Goal: Task Accomplishment & Management: Complete application form

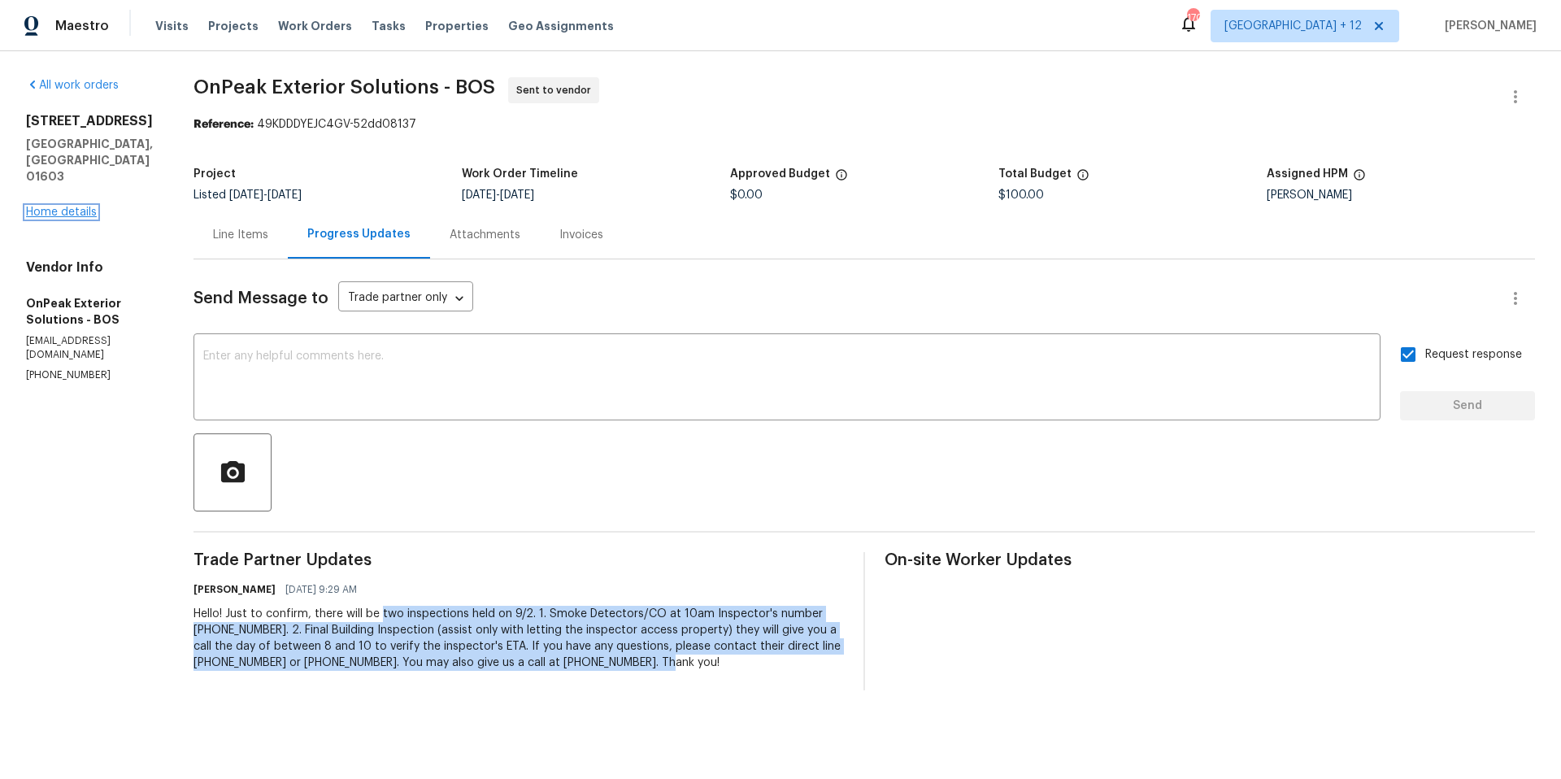
click at [87, 207] on link "Home details" at bounding box center [61, 212] width 71 height 11
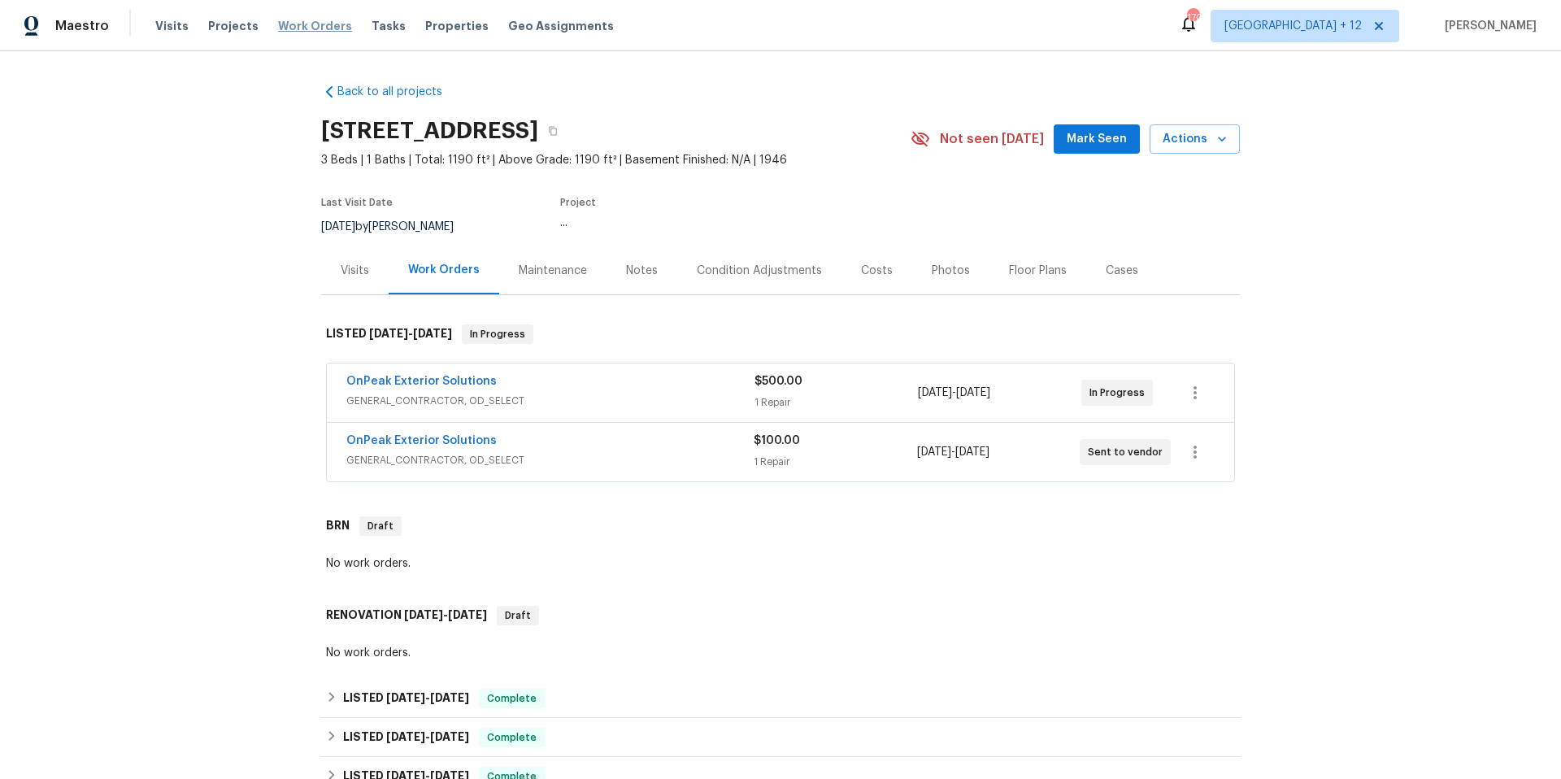
click at [309, 24] on span "Work Orders" at bounding box center [315, 26] width 74 height 16
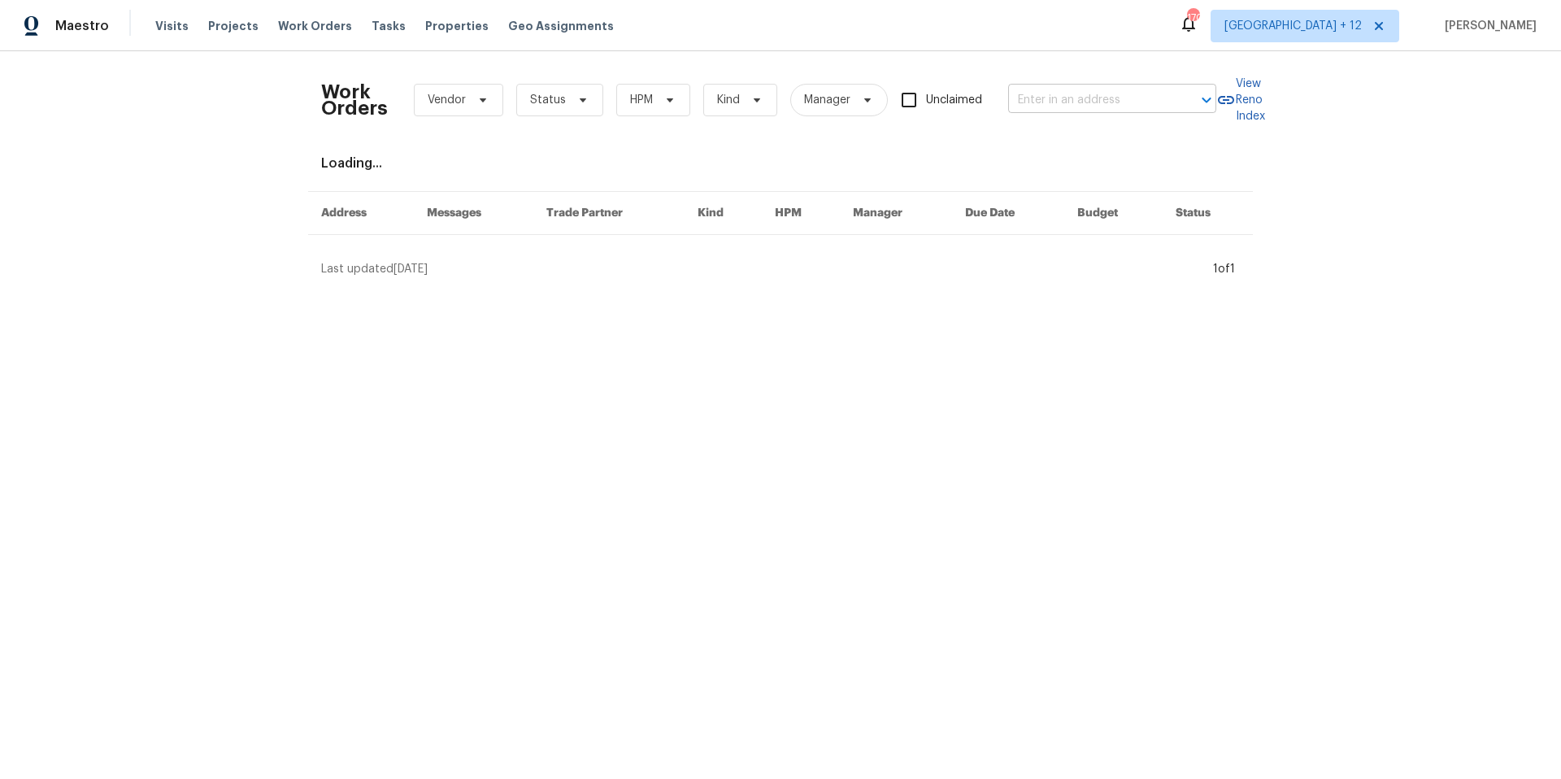
click at [1056, 101] on input "text" at bounding box center [1089, 100] width 163 height 25
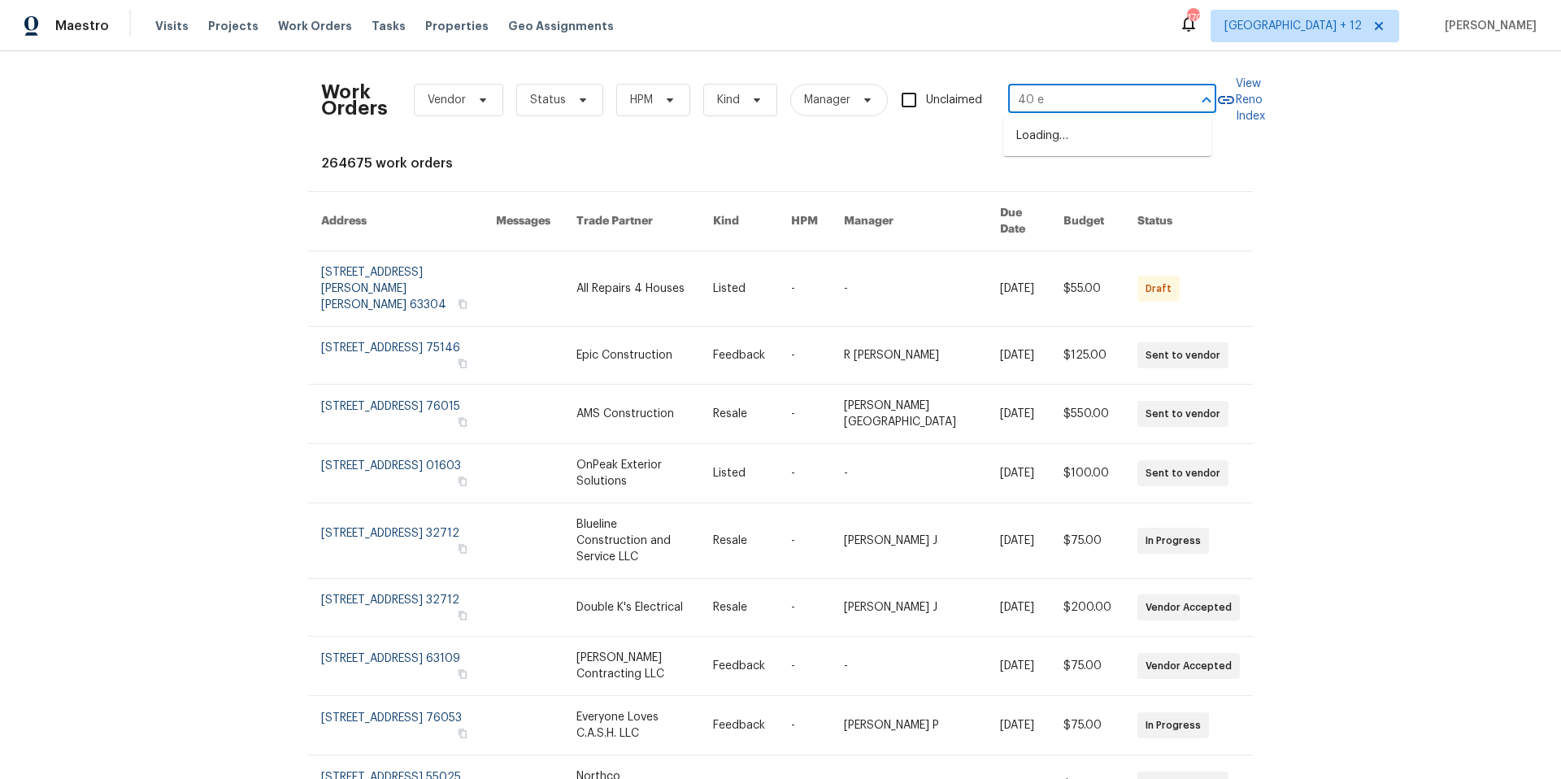
type input "40 en"
click at [1159, 138] on li "40 Englewood Ave, Worcester, MA 01603" at bounding box center [1107, 136] width 208 height 27
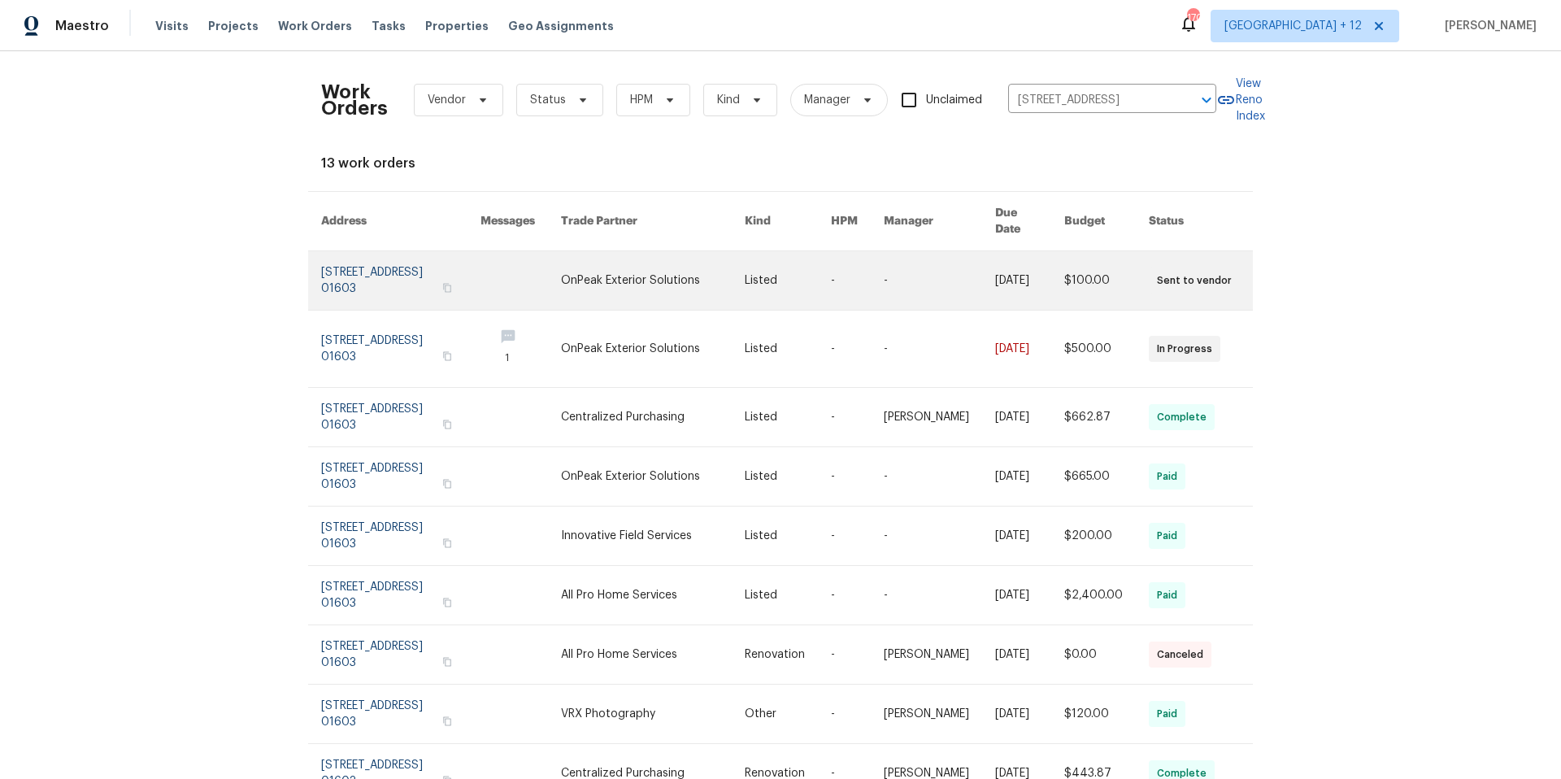
click at [353, 270] on link at bounding box center [400, 280] width 159 height 59
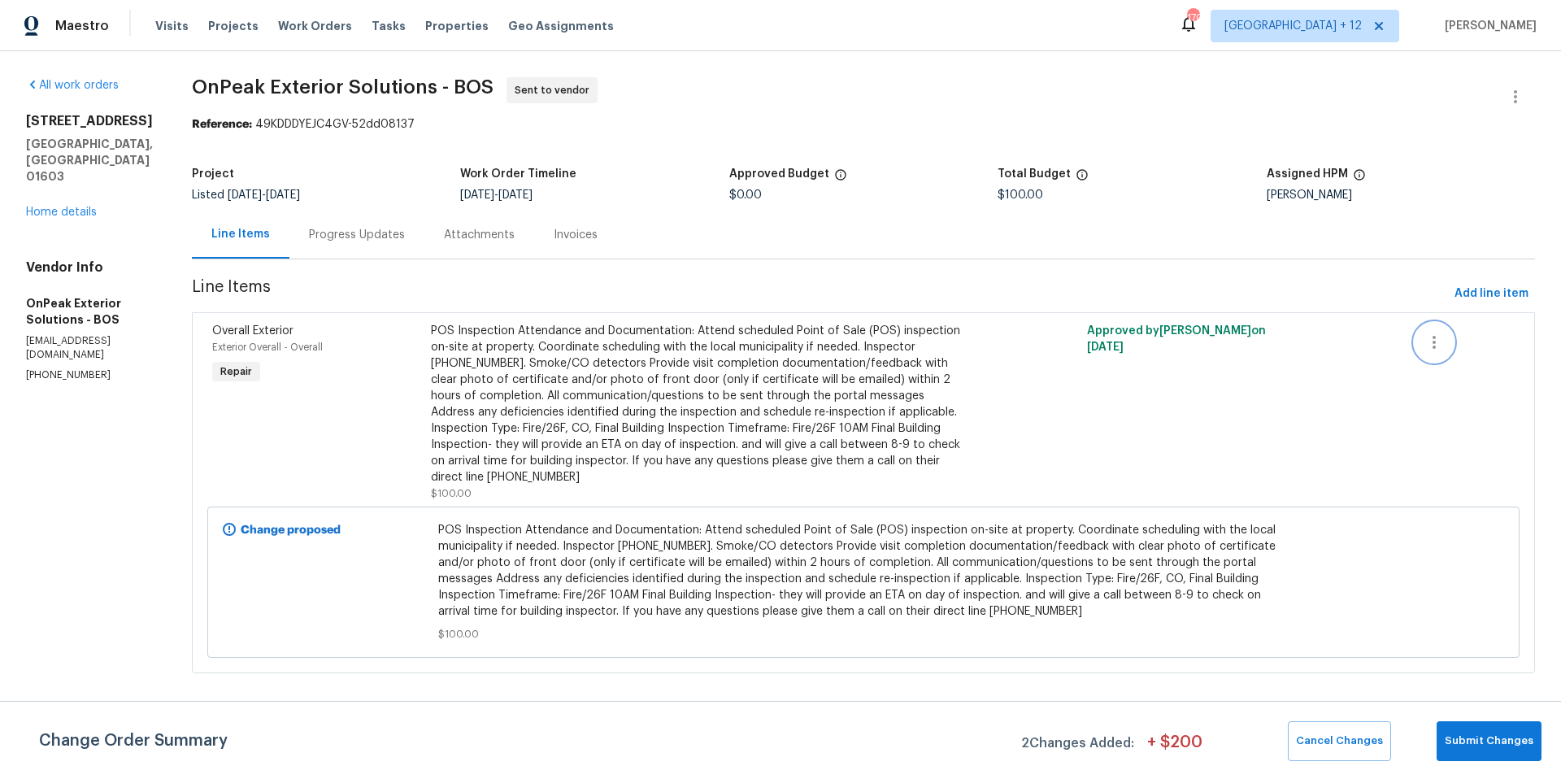
click at [1425, 340] on icon "button" at bounding box center [1435, 343] width 20 height 20
click at [1186, 471] on div at bounding box center [780, 389] width 1561 height 779
click at [1425, 337] on icon "button" at bounding box center [1435, 343] width 20 height 20
click at [766, 371] on div at bounding box center [780, 389] width 1561 height 779
click at [759, 366] on div "POS Inspection Attendance and Documentation: Attend scheduled Point of Sale (PO…" at bounding box center [700, 404] width 538 height 163
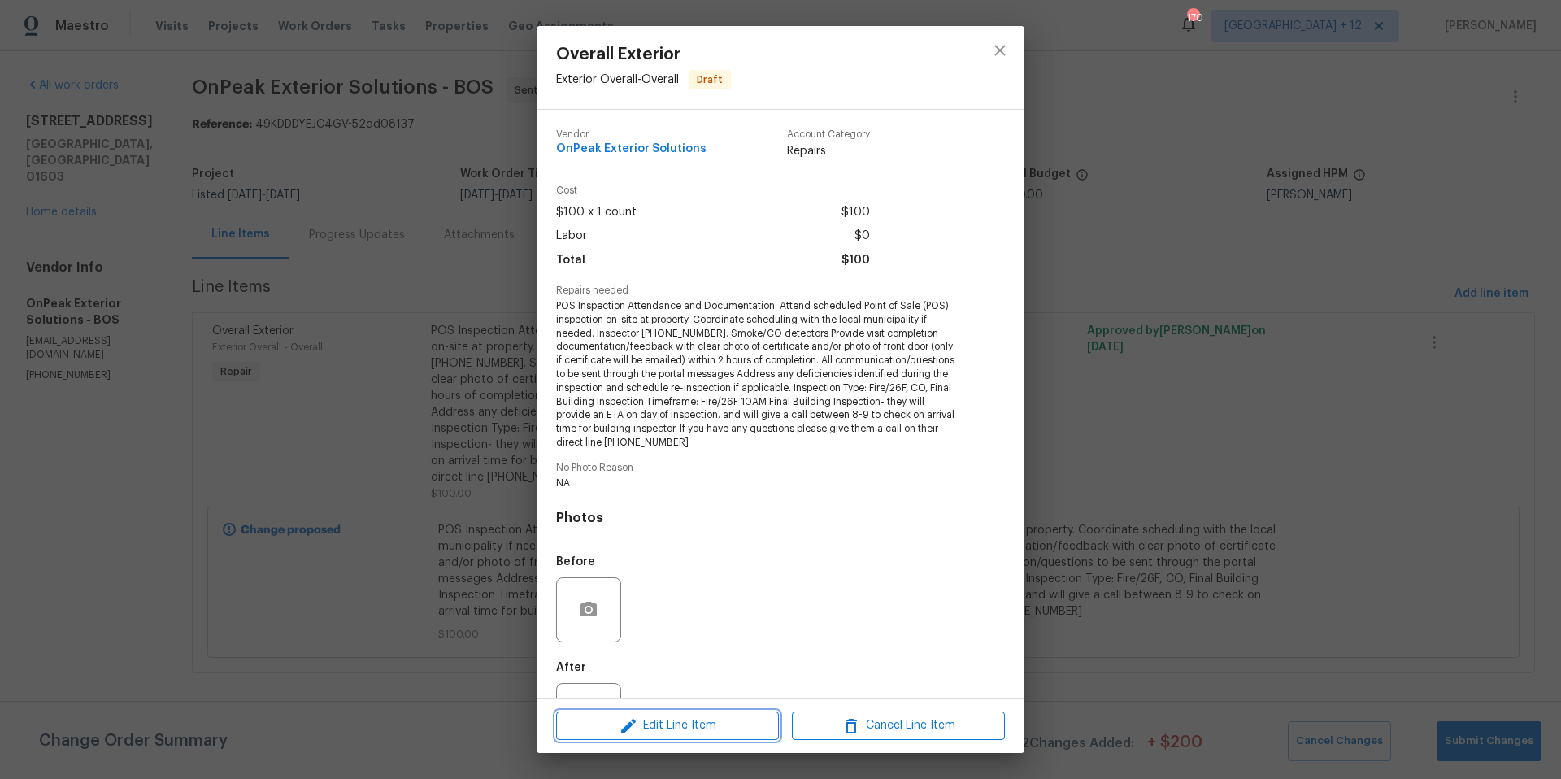
click at [703, 719] on span "Edit Line Item" at bounding box center [667, 726] width 213 height 20
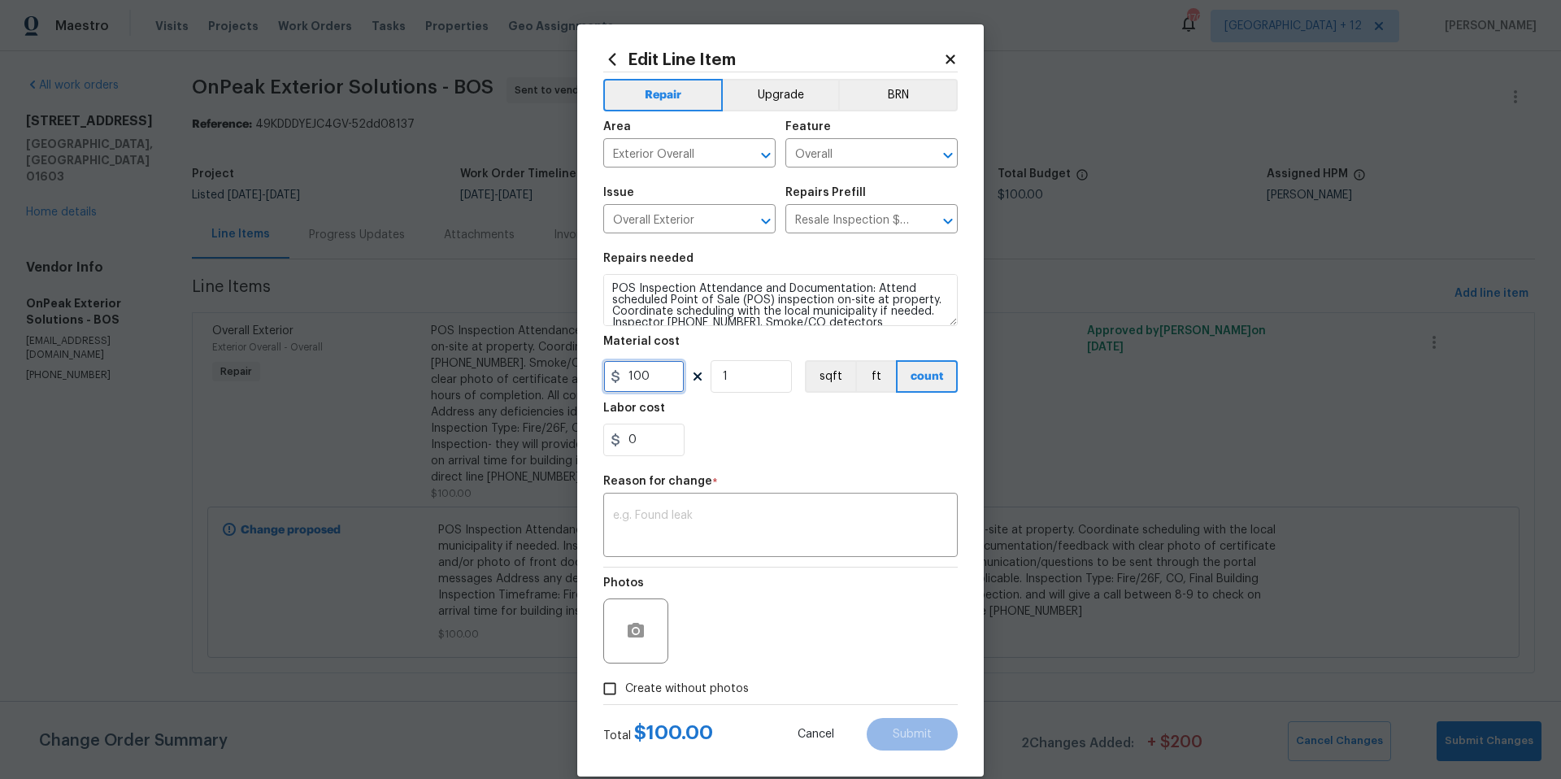
click at [648, 375] on input "100" at bounding box center [643, 376] width 81 height 33
type input "150"
click at [630, 517] on textarea at bounding box center [780, 527] width 335 height 34
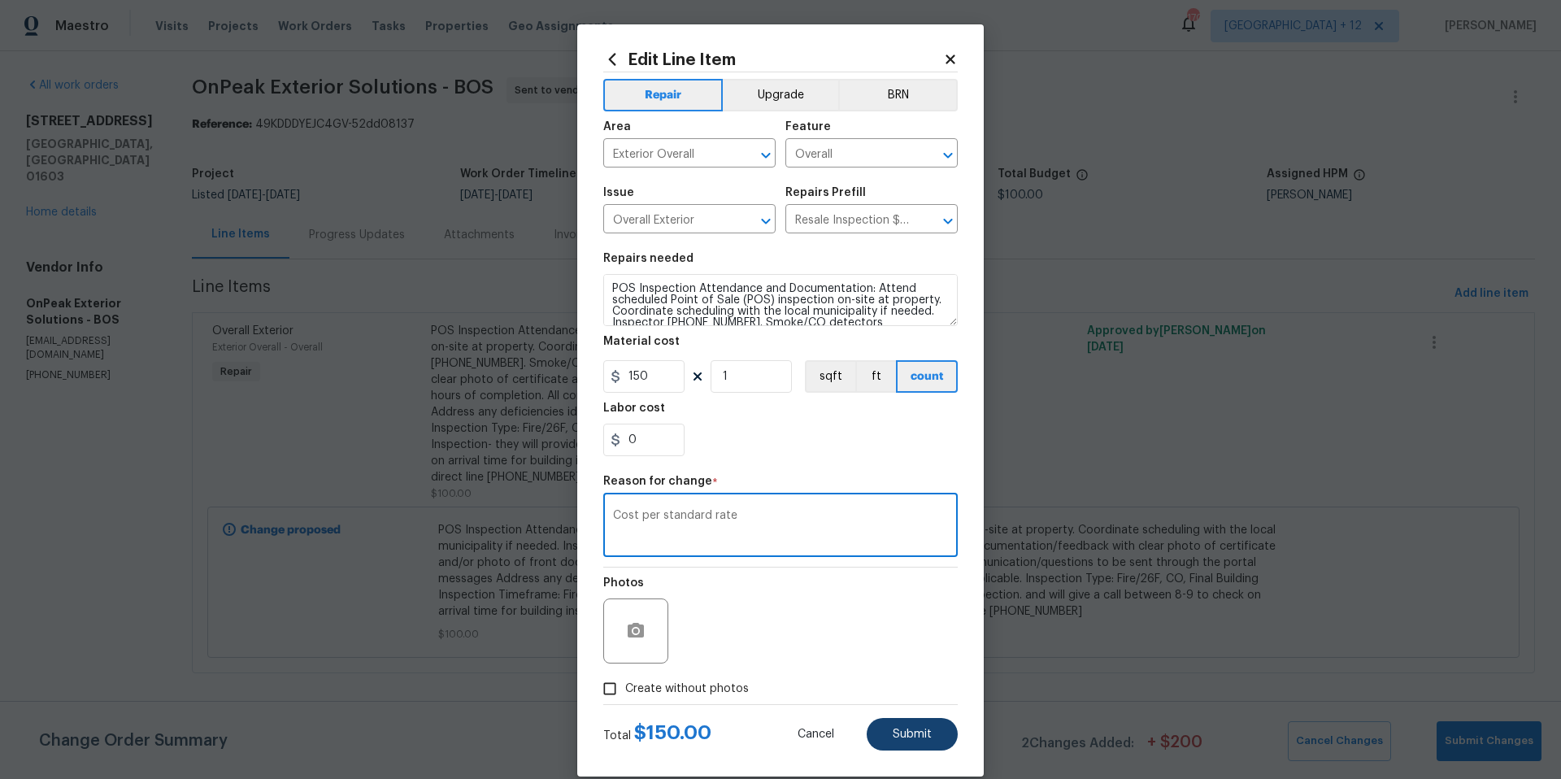
type textarea "Cost per standard rate"
click at [880, 739] on button "Submit" at bounding box center [912, 734] width 91 height 33
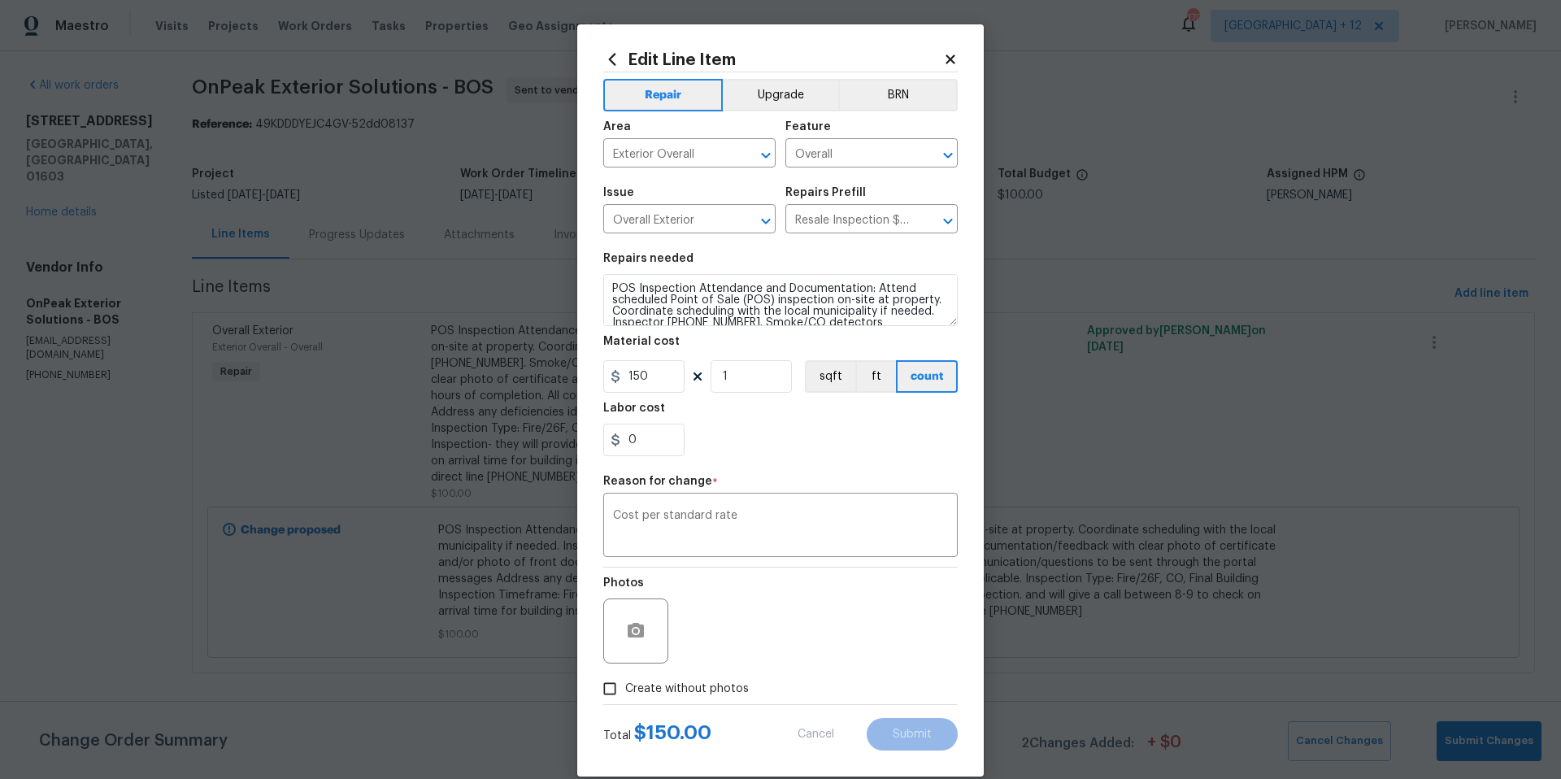
type input "100"
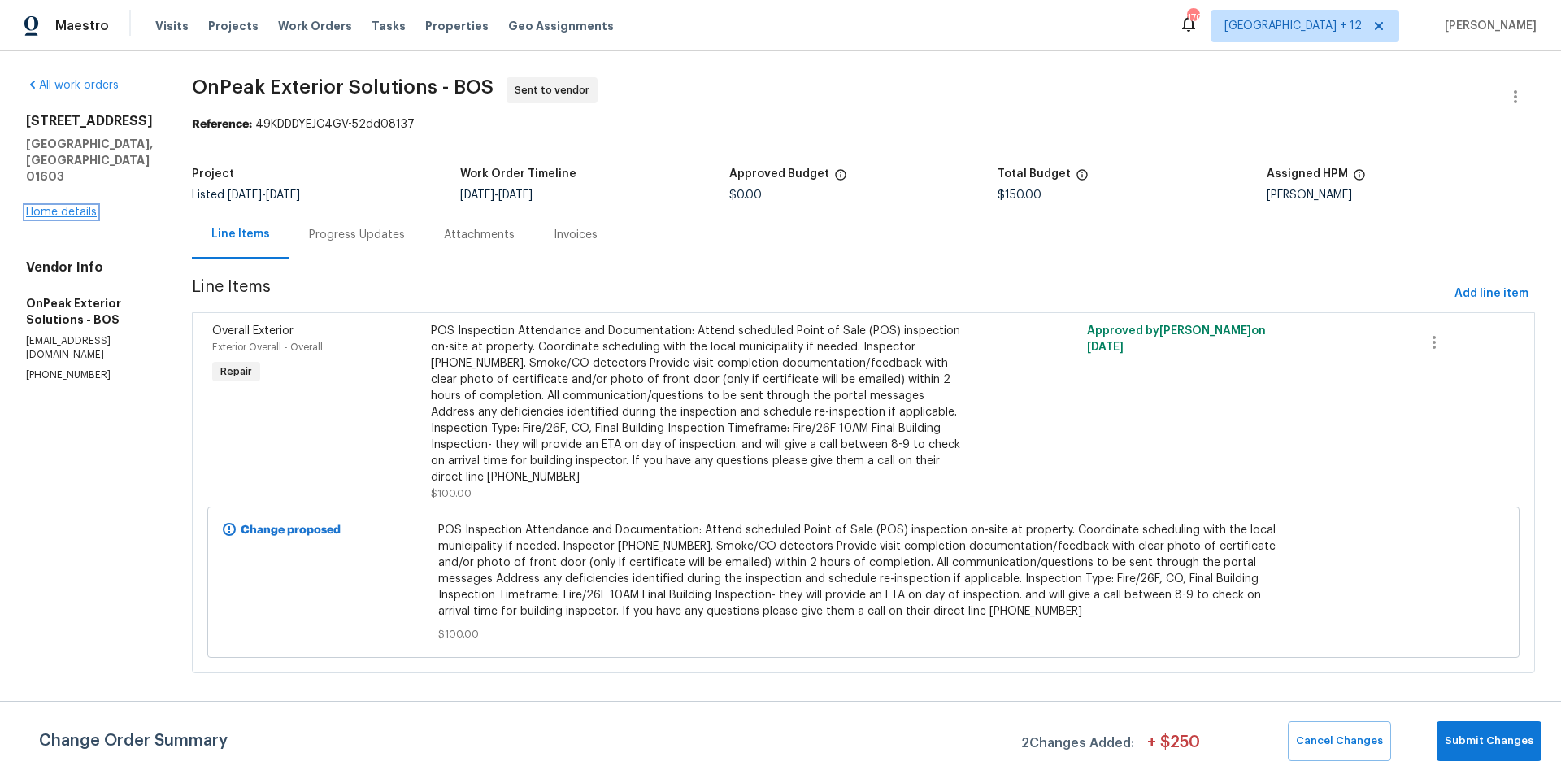
click at [79, 211] on link "Home details" at bounding box center [61, 212] width 71 height 11
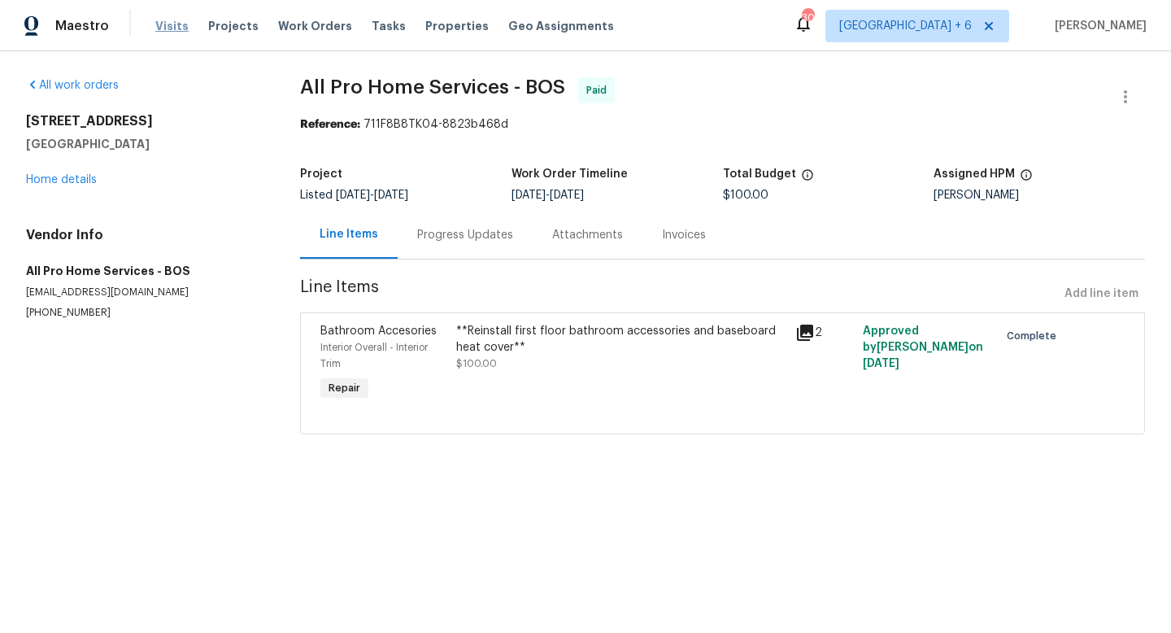
click at [172, 28] on span "Visits" at bounding box center [171, 26] width 33 height 16
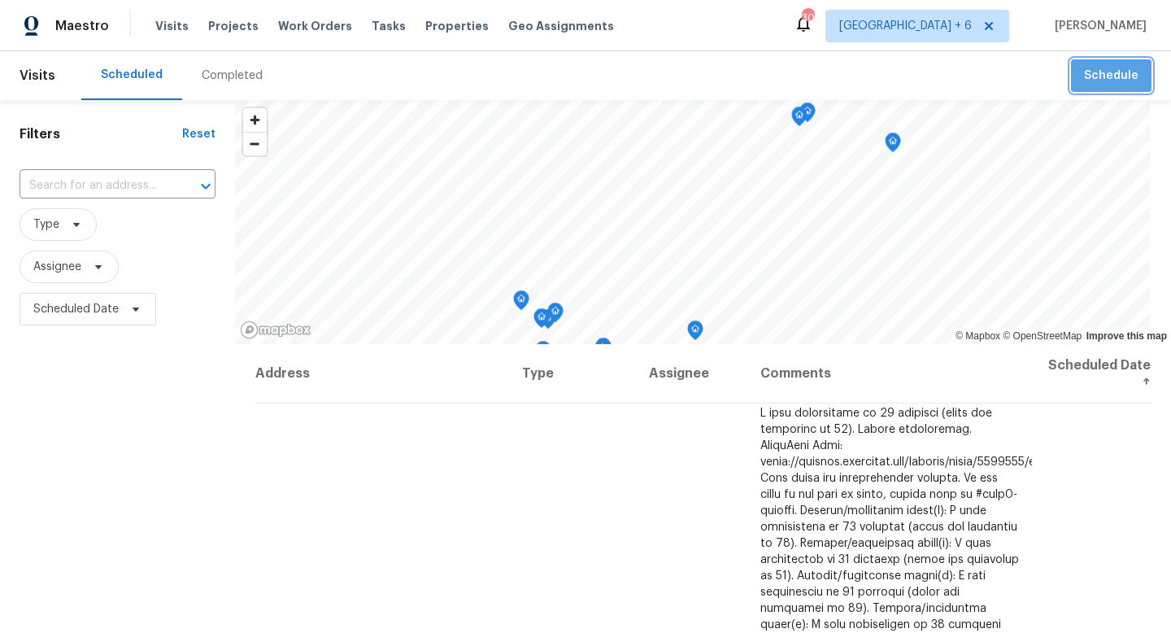
click at [1108, 66] on span "Schedule" at bounding box center [1111, 76] width 54 height 20
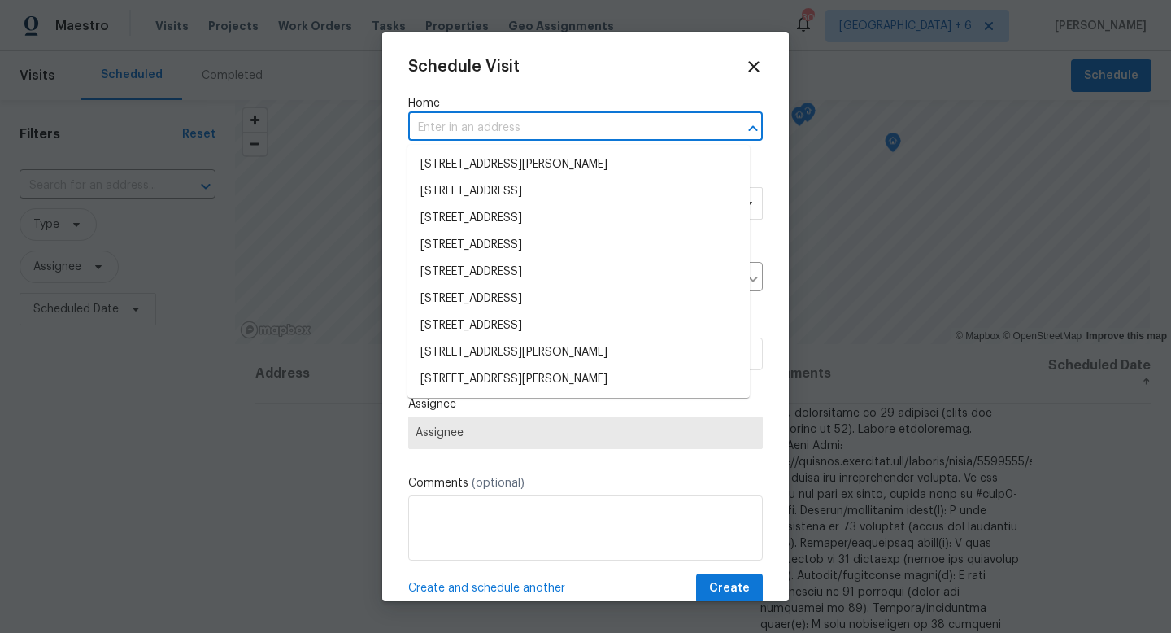
click at [555, 126] on input "text" at bounding box center [562, 127] width 309 height 25
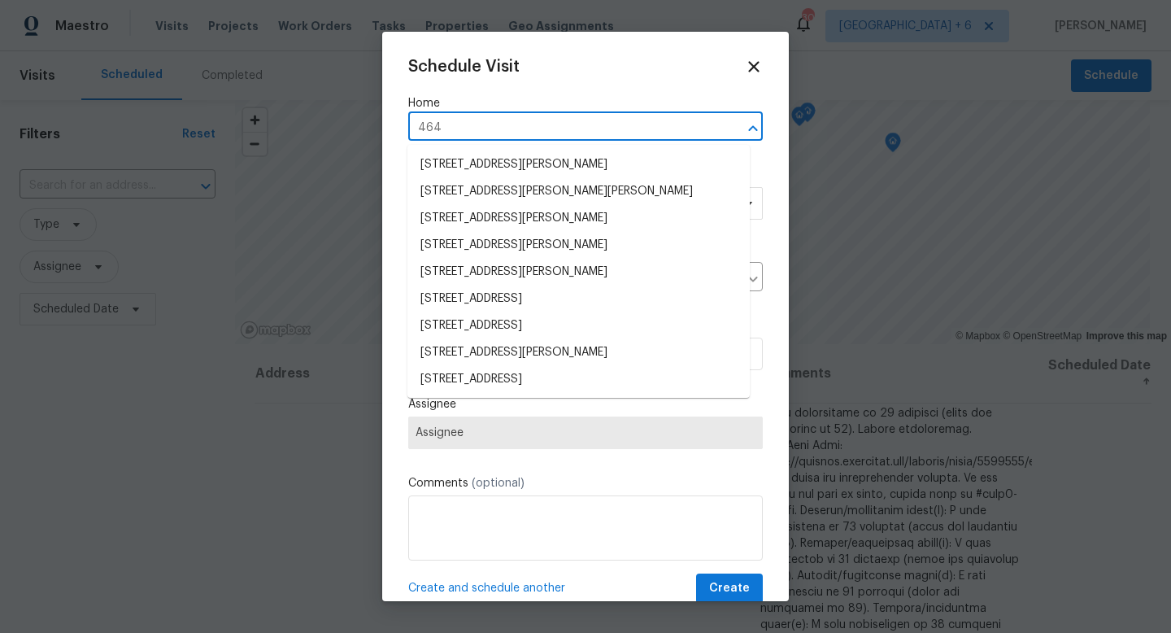
type input "4642"
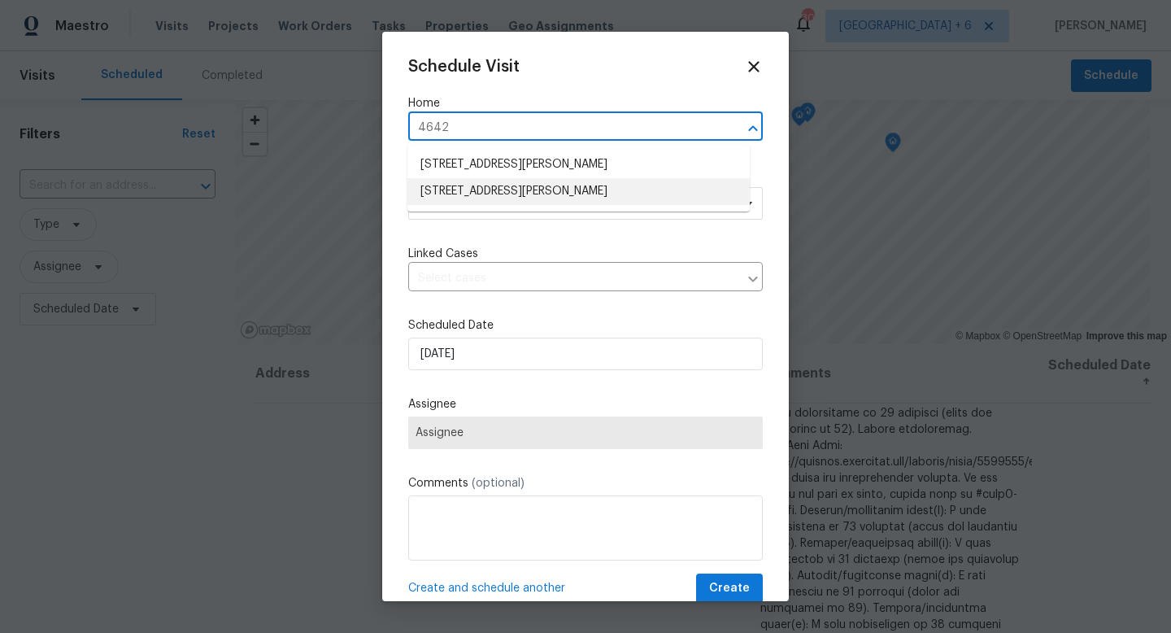
click at [570, 181] on li "4642 Theiss Rd, Saint Louis, MO 63128" at bounding box center [578, 191] width 342 height 27
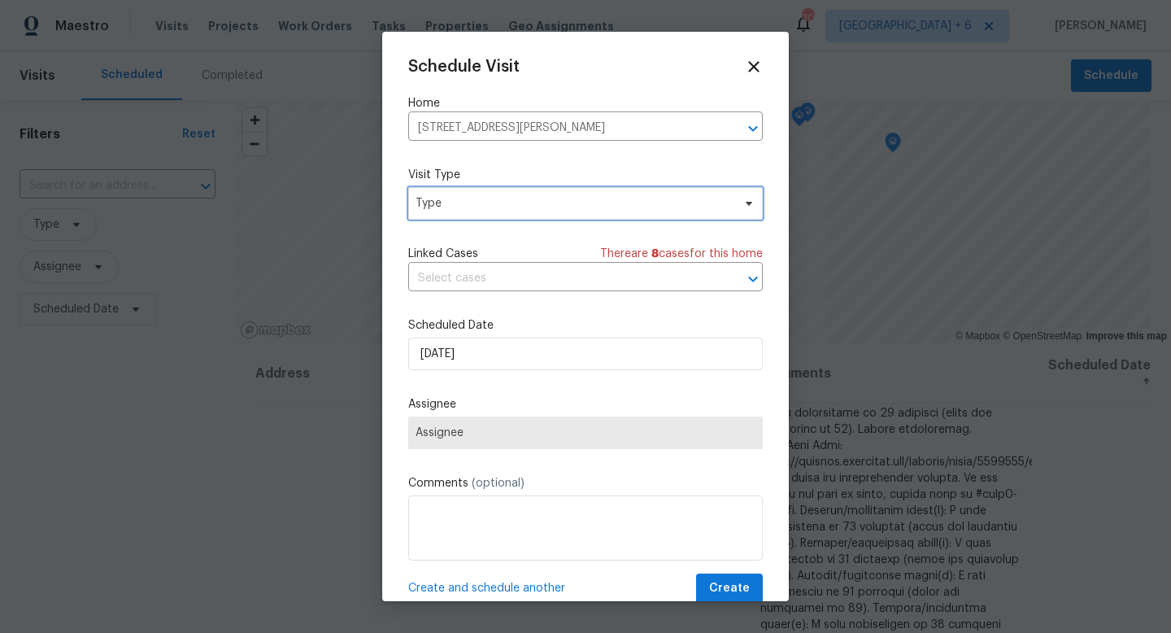
click at [544, 210] on span "Type" at bounding box center [574, 203] width 316 height 16
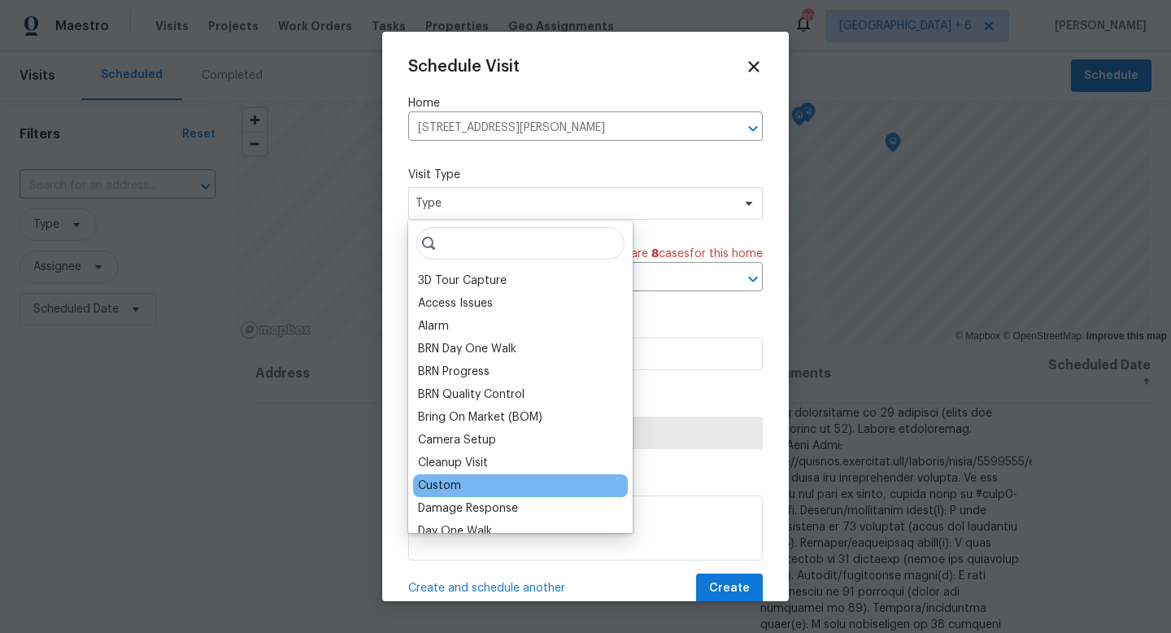
click at [455, 481] on div "Custom" at bounding box center [439, 485] width 43 height 16
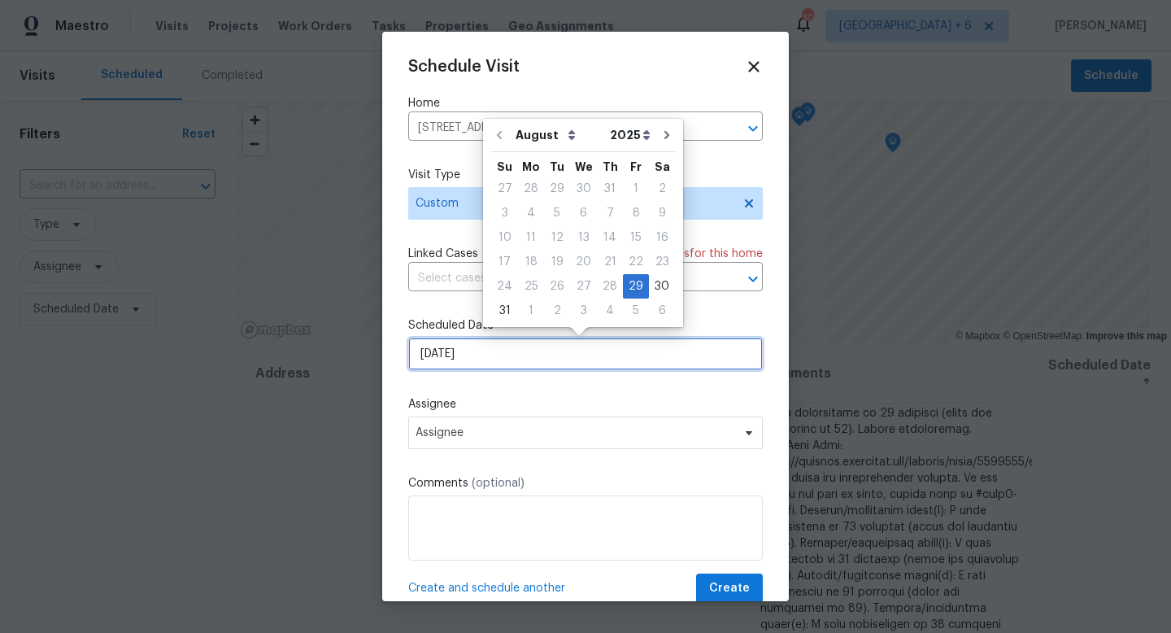
click at [526, 366] on input "8/29/2025" at bounding box center [585, 353] width 355 height 33
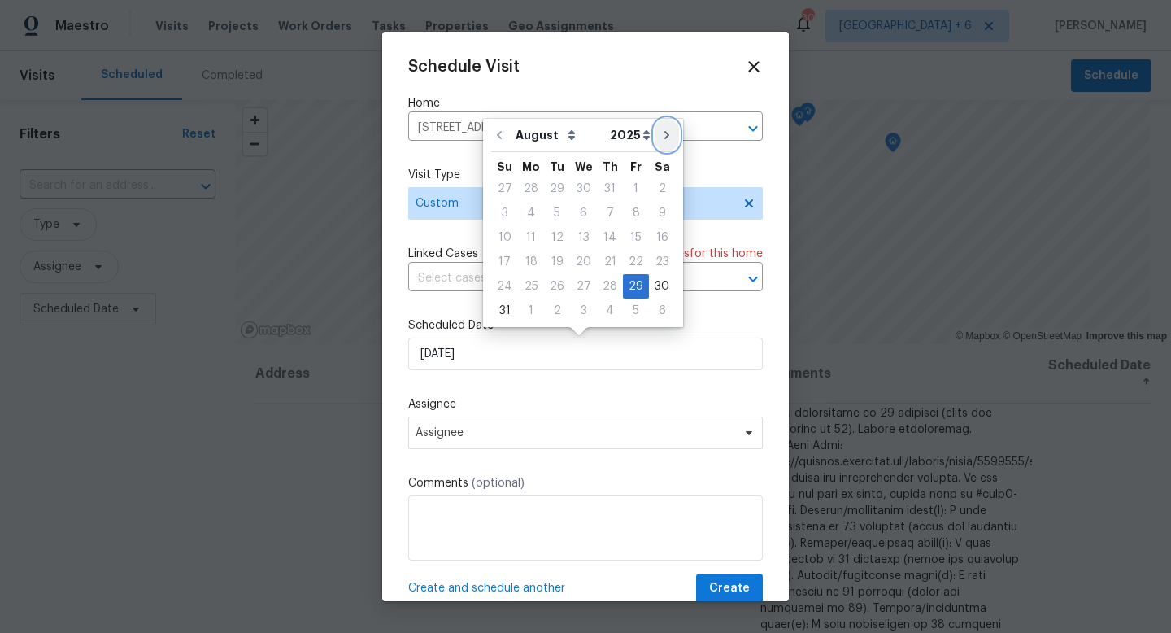
click at [660, 131] on icon "Go to next month" at bounding box center [666, 134] width 13 height 13
type input "9/29/2025"
select select "8"
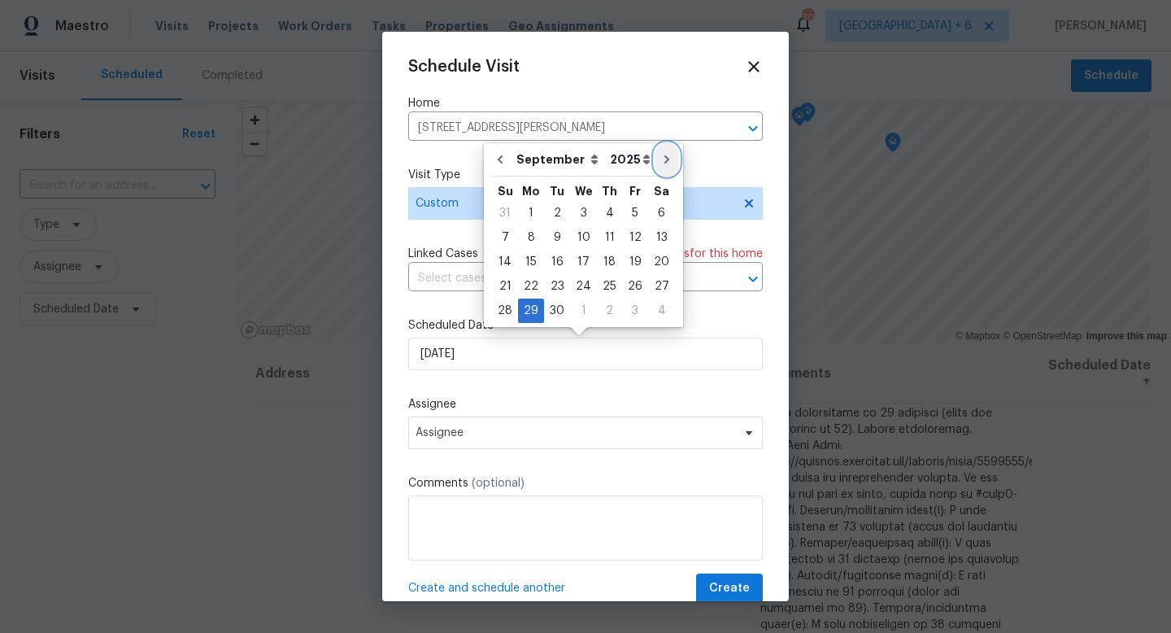
click at [660, 163] on icon "Go to next month" at bounding box center [666, 159] width 13 height 13
type input "10/29/2025"
select select "9"
click at [506, 155] on button "Go to previous month" at bounding box center [499, 159] width 24 height 33
type input "9/29/2025"
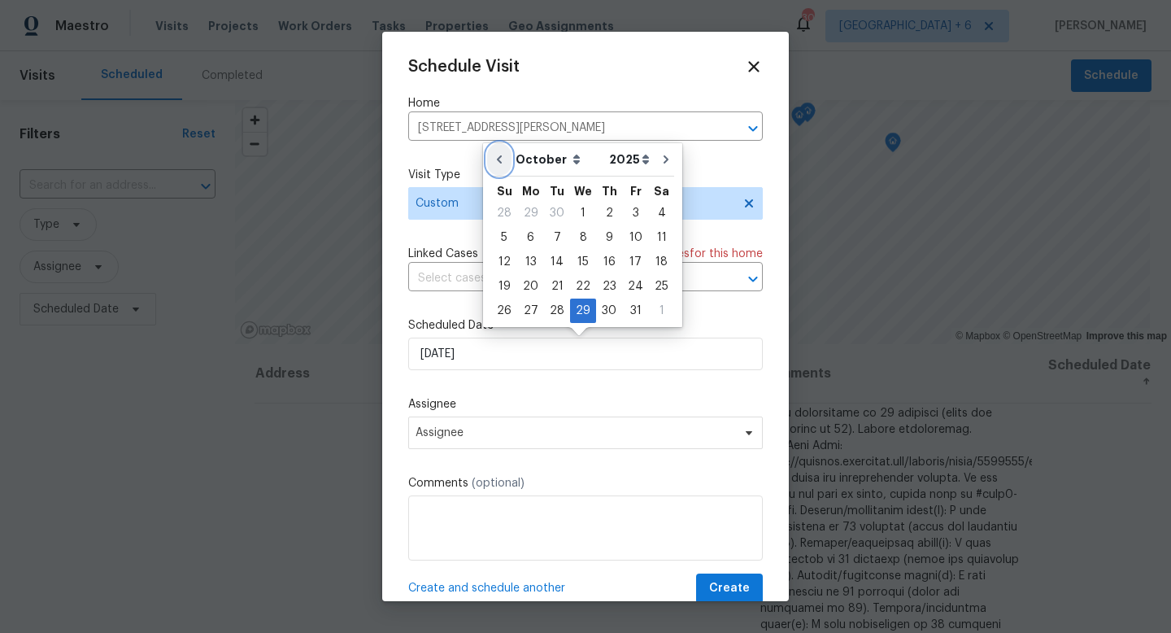
select select "8"
click at [551, 237] on div "9" at bounding box center [557, 237] width 26 height 23
type input "9/9/2025"
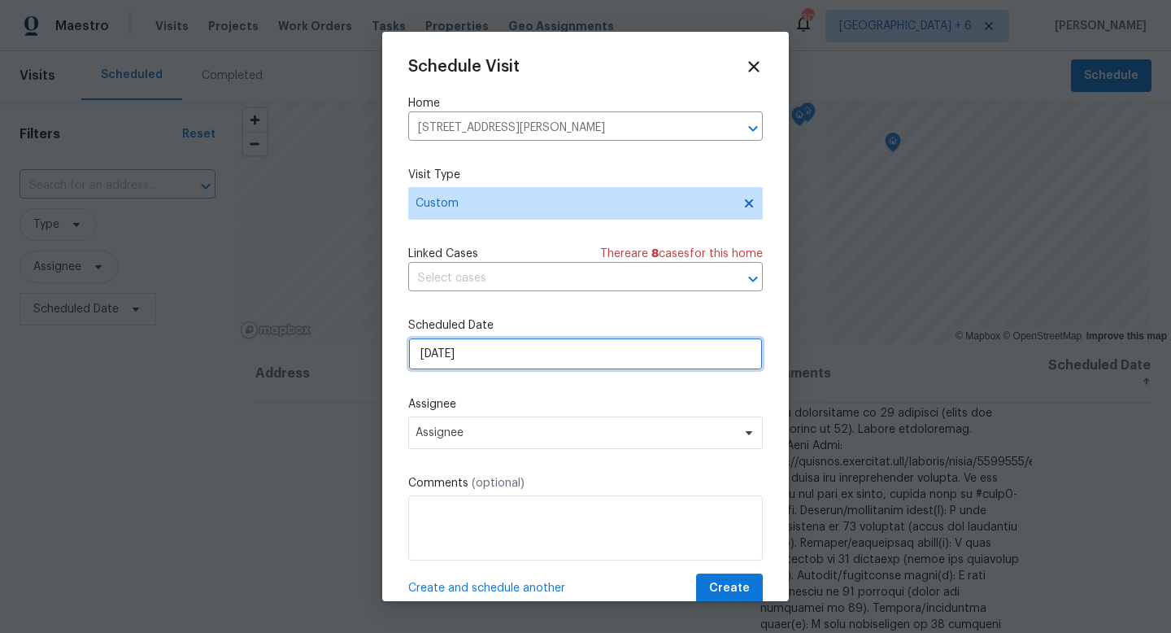
click at [477, 358] on input "9/9/2025" at bounding box center [585, 353] width 355 height 33
select select "8"
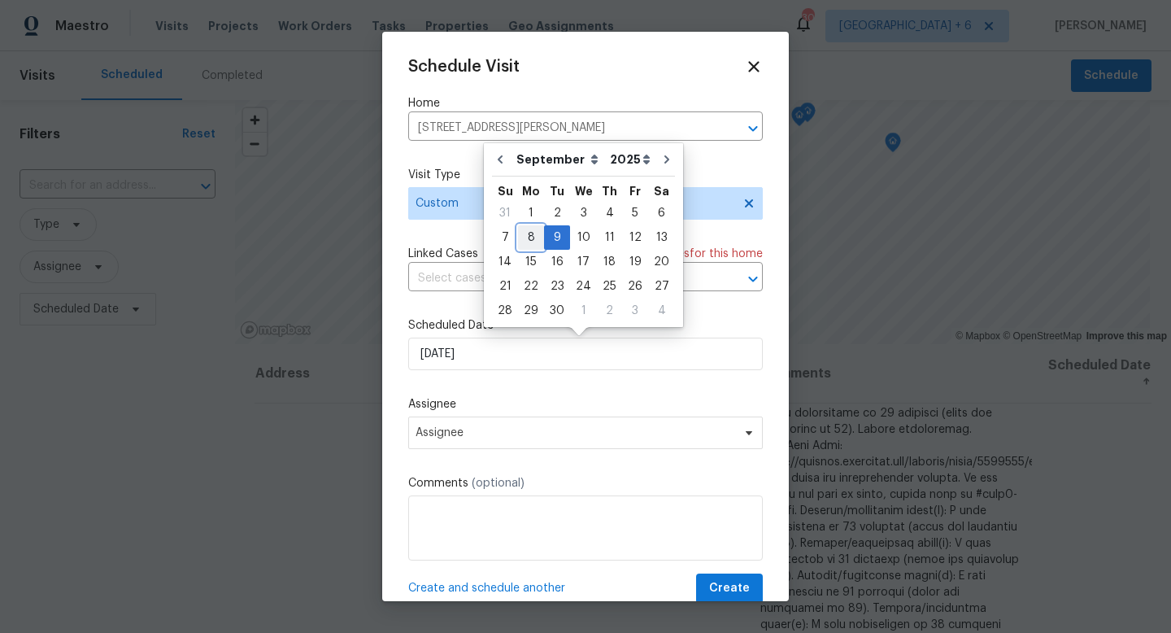
click at [533, 242] on div "8" at bounding box center [531, 237] width 26 height 23
type input "9/8/2025"
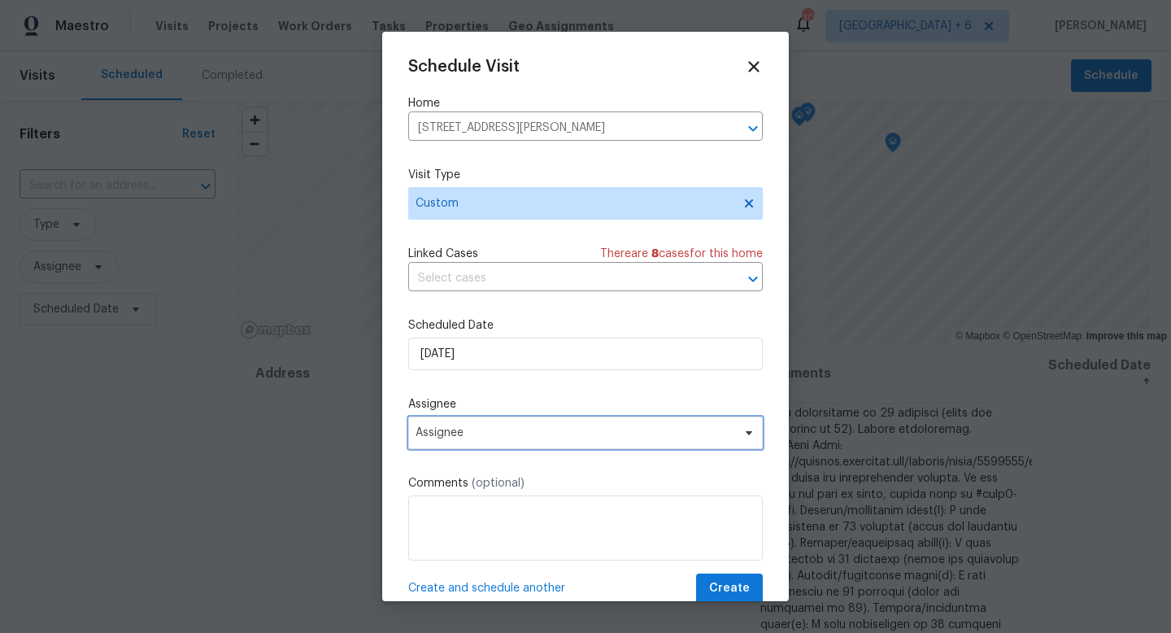
click at [512, 430] on span "Assignee" at bounding box center [575, 432] width 319 height 13
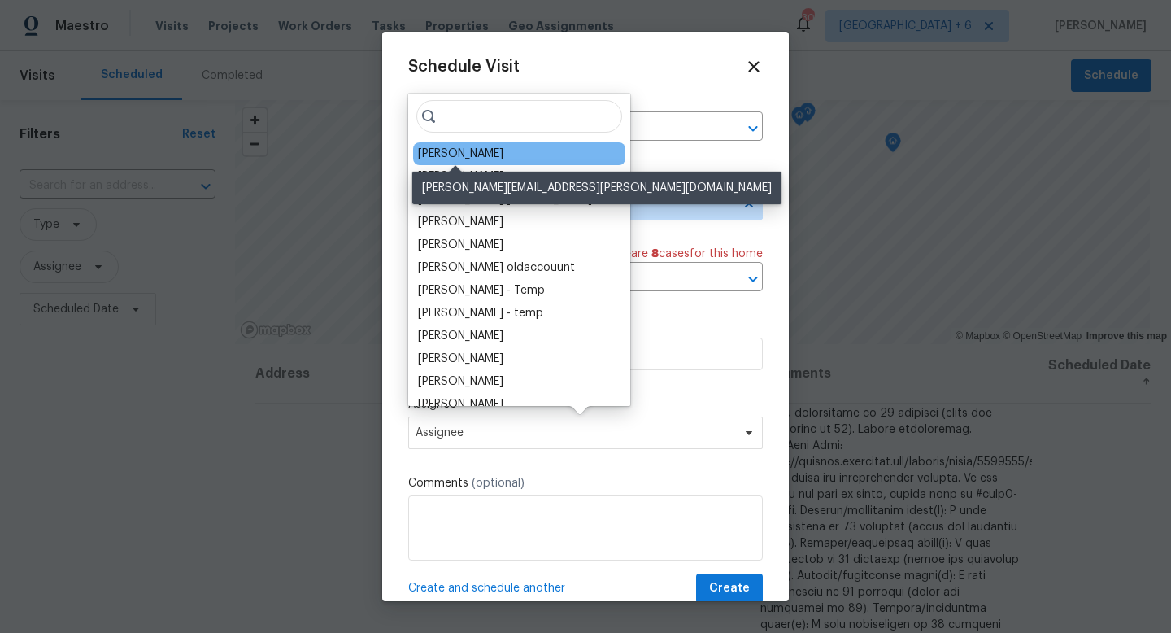
click at [446, 155] on div "James Nolting" at bounding box center [460, 154] width 85 height 16
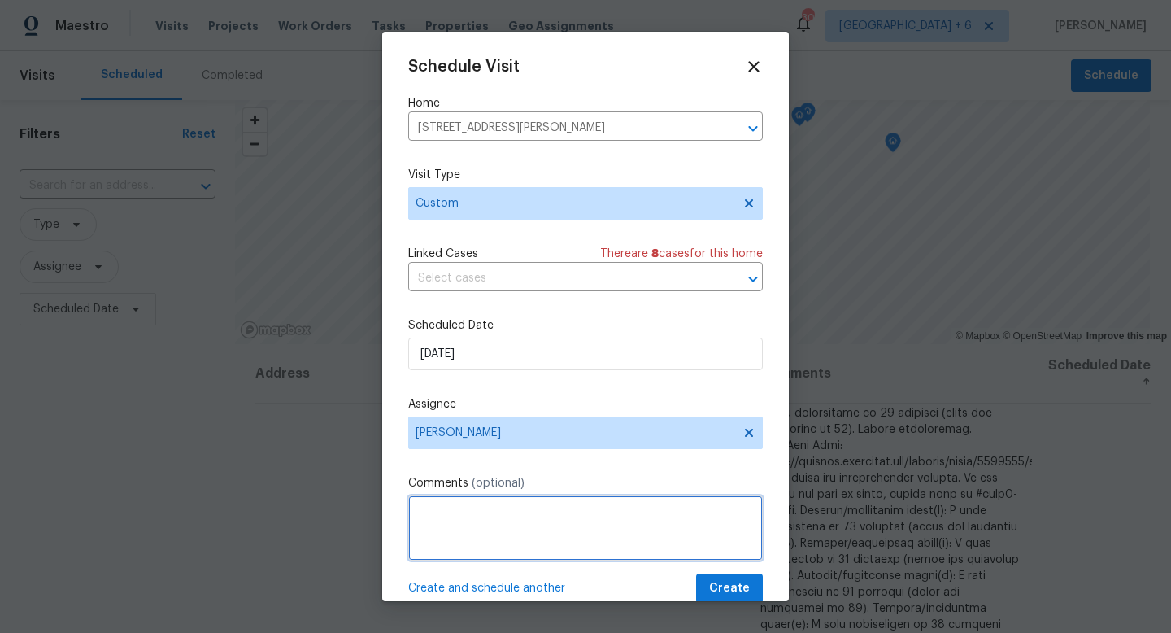
click at [503, 553] on textarea at bounding box center [585, 527] width 355 height 65
paste textarea "314-615-5902"
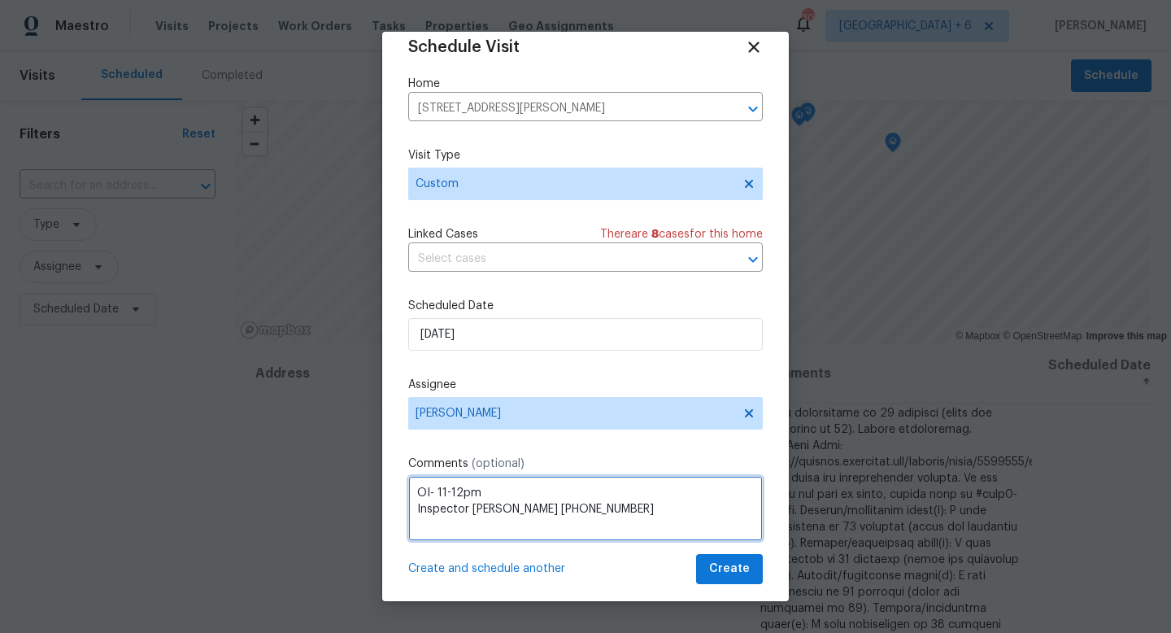
scroll to position [29, 0]
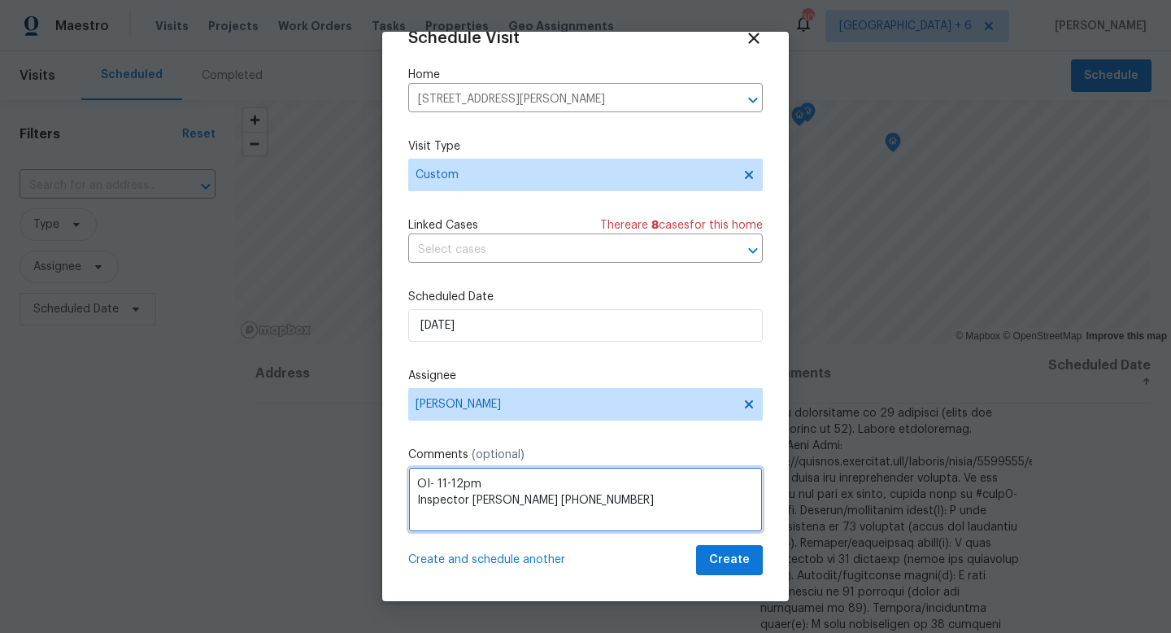
type textarea "OI- 11-12pm Inspector Josh 314-615-5902"
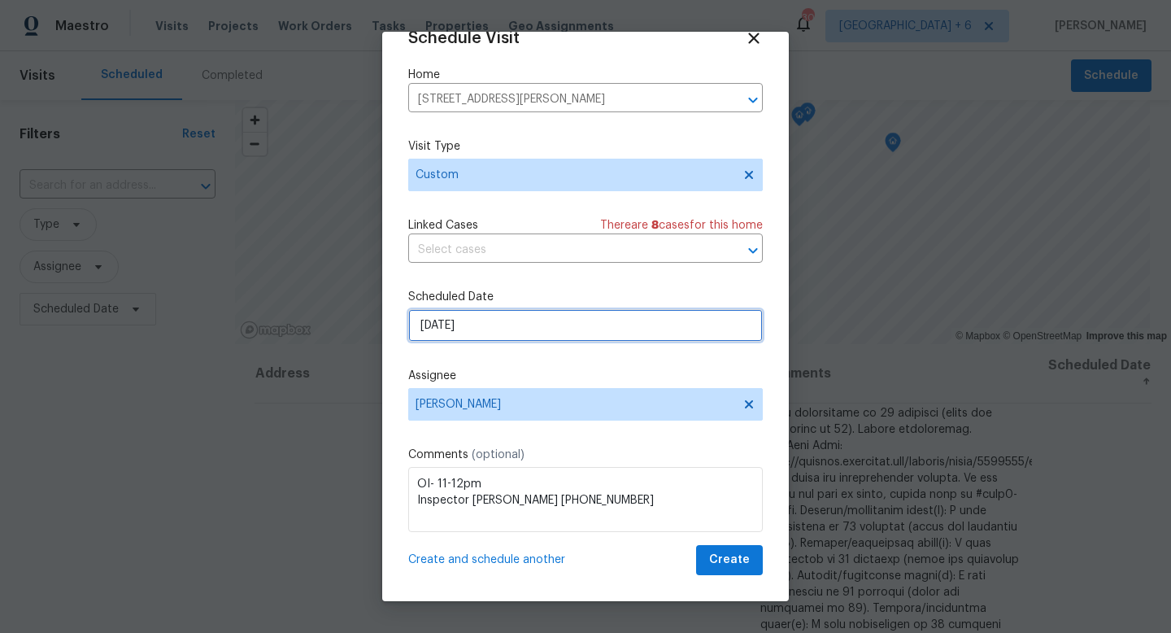
click at [607, 327] on input "9/8/2025" at bounding box center [585, 325] width 355 height 33
select select "8"
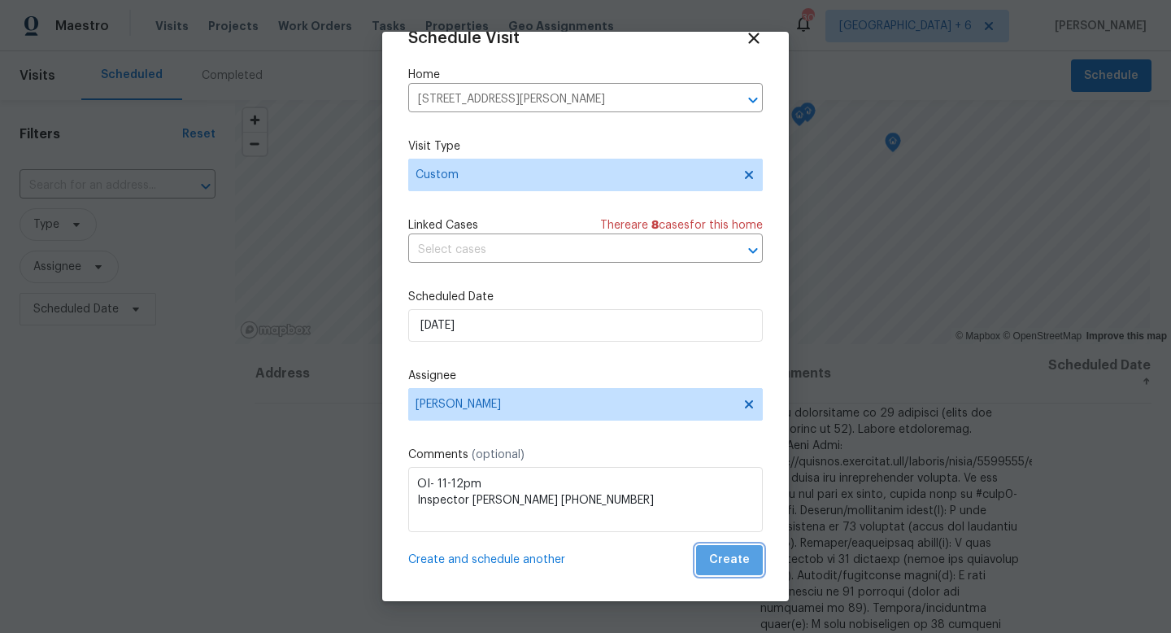
click at [737, 568] on span "Create" at bounding box center [729, 560] width 41 height 20
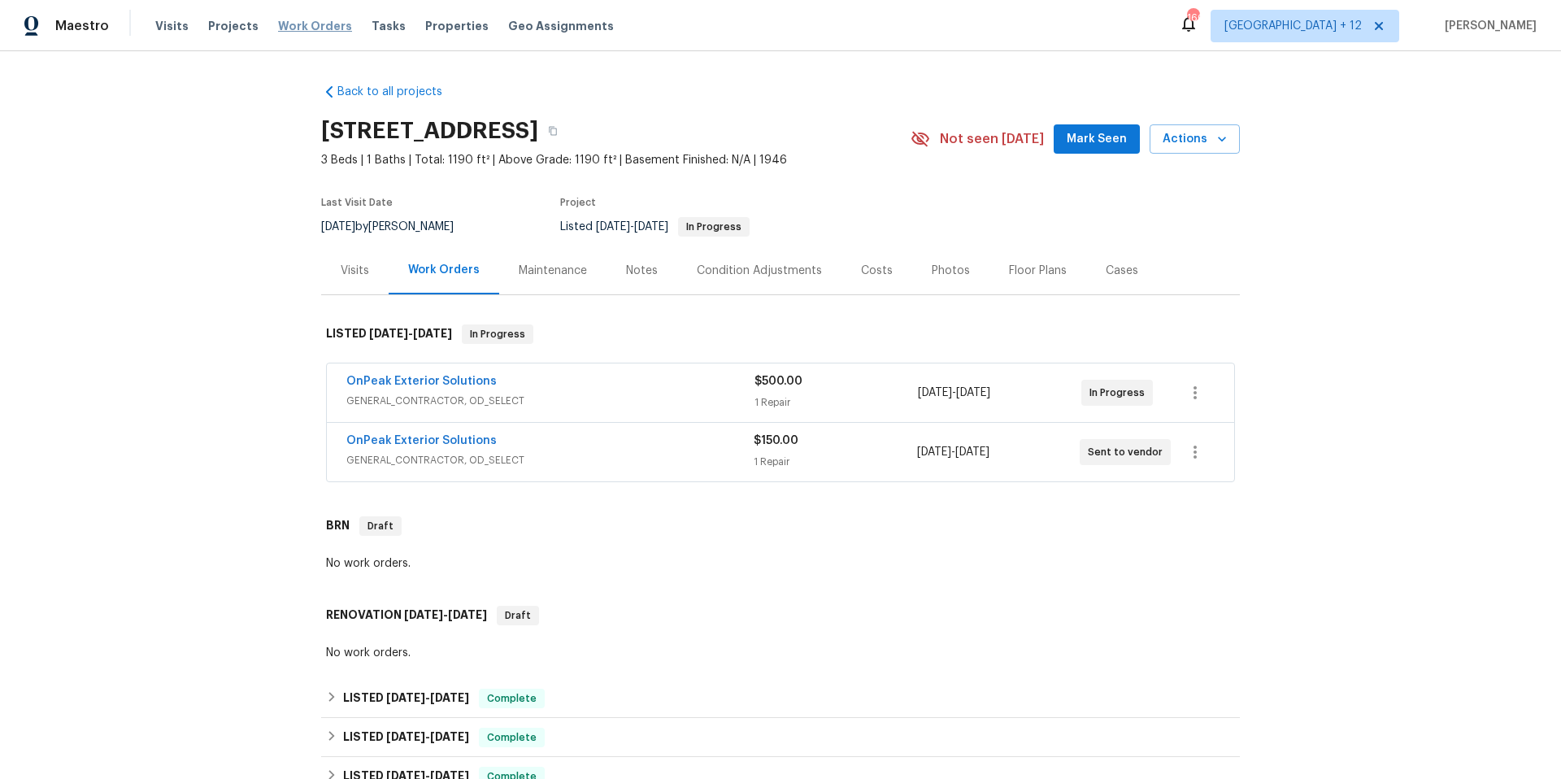
click at [293, 24] on span "Work Orders" at bounding box center [315, 26] width 74 height 16
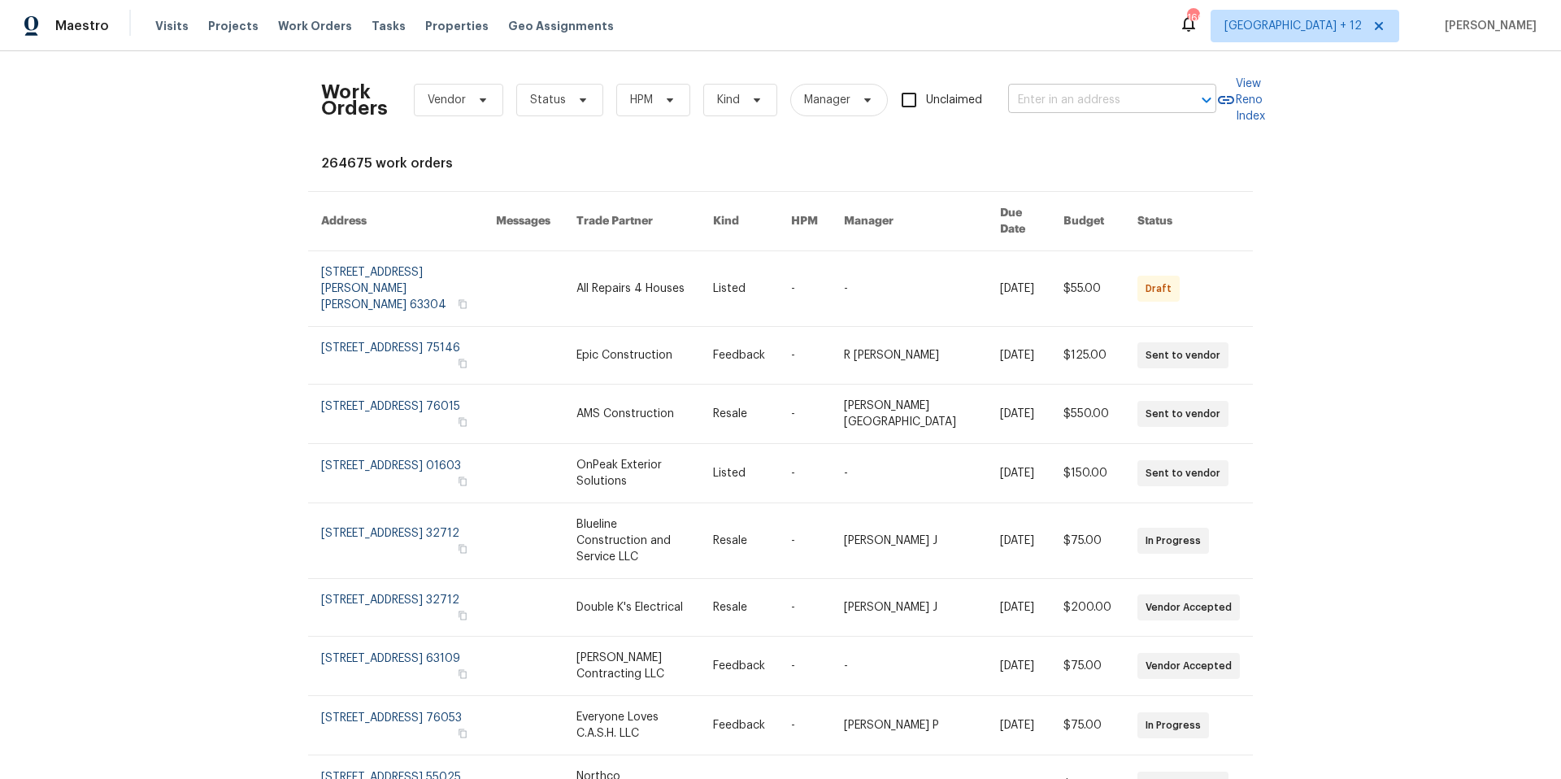
click at [1087, 111] on input "text" at bounding box center [1089, 100] width 163 height 25
type input "11421"
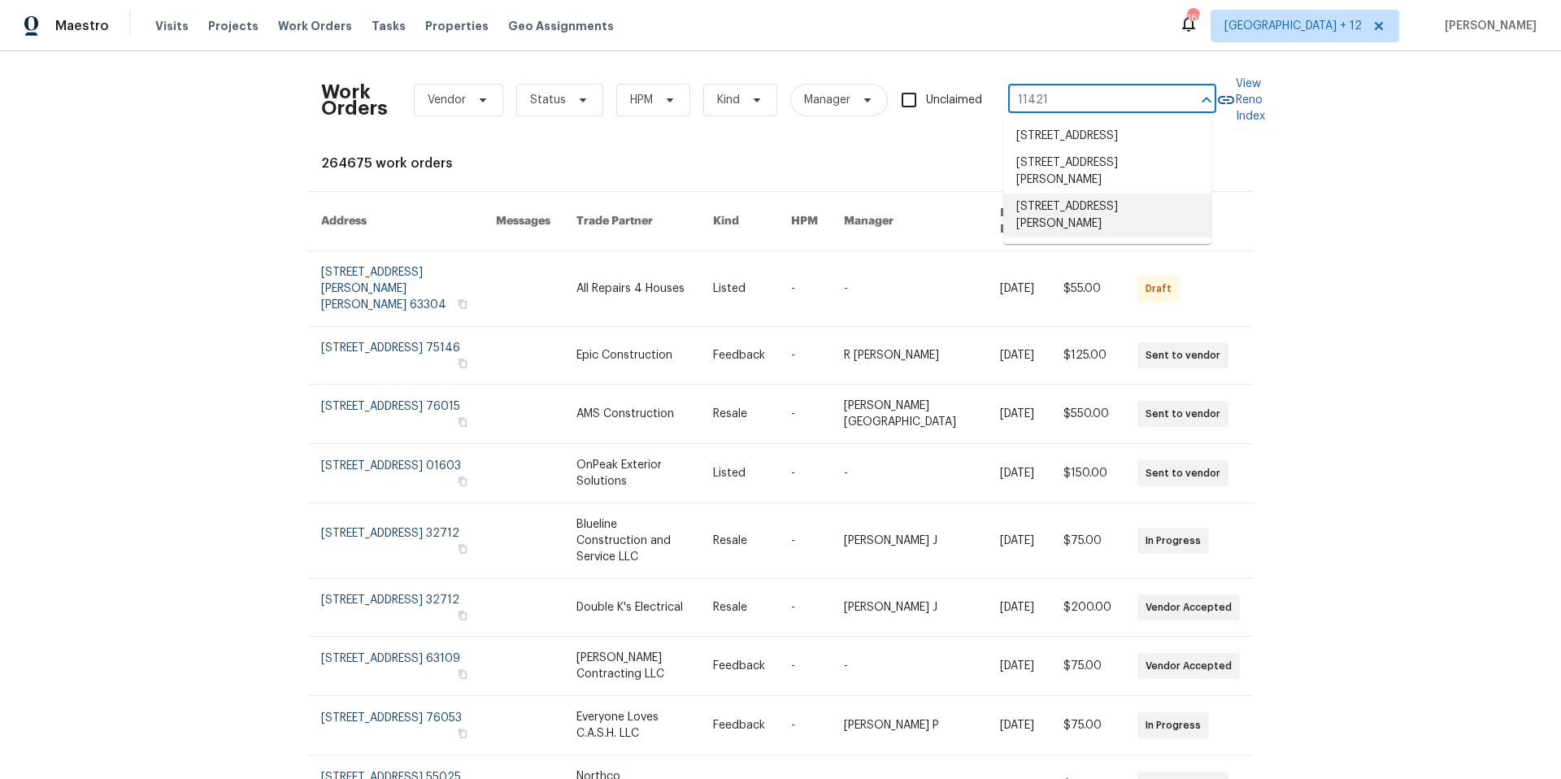
click at [1129, 230] on li "11421 Brady, Redford, MI 48239" at bounding box center [1107, 216] width 208 height 44
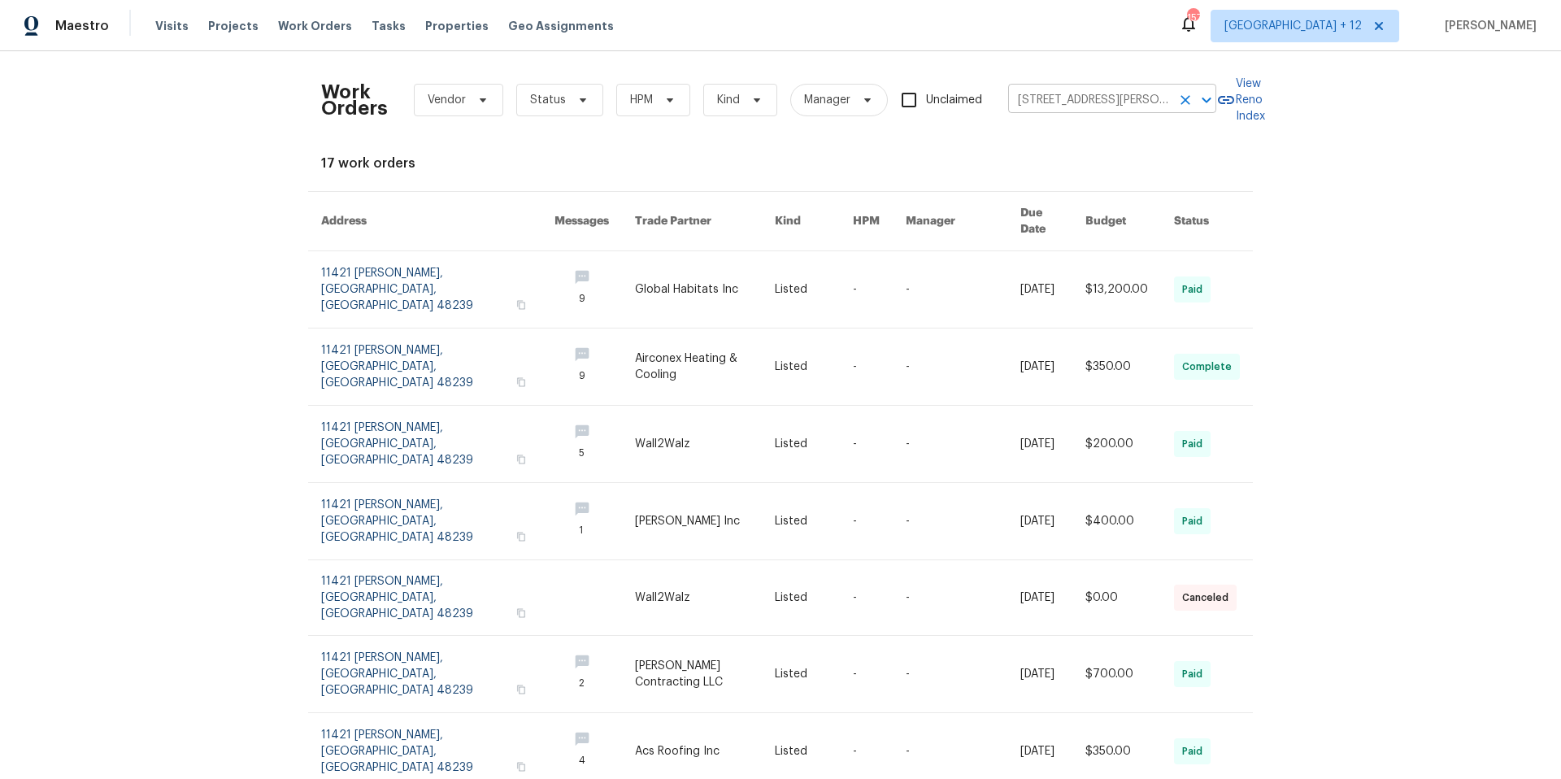
click at [1135, 100] on input "11421 Brady, Redford, MI 48239" at bounding box center [1089, 100] width 163 height 25
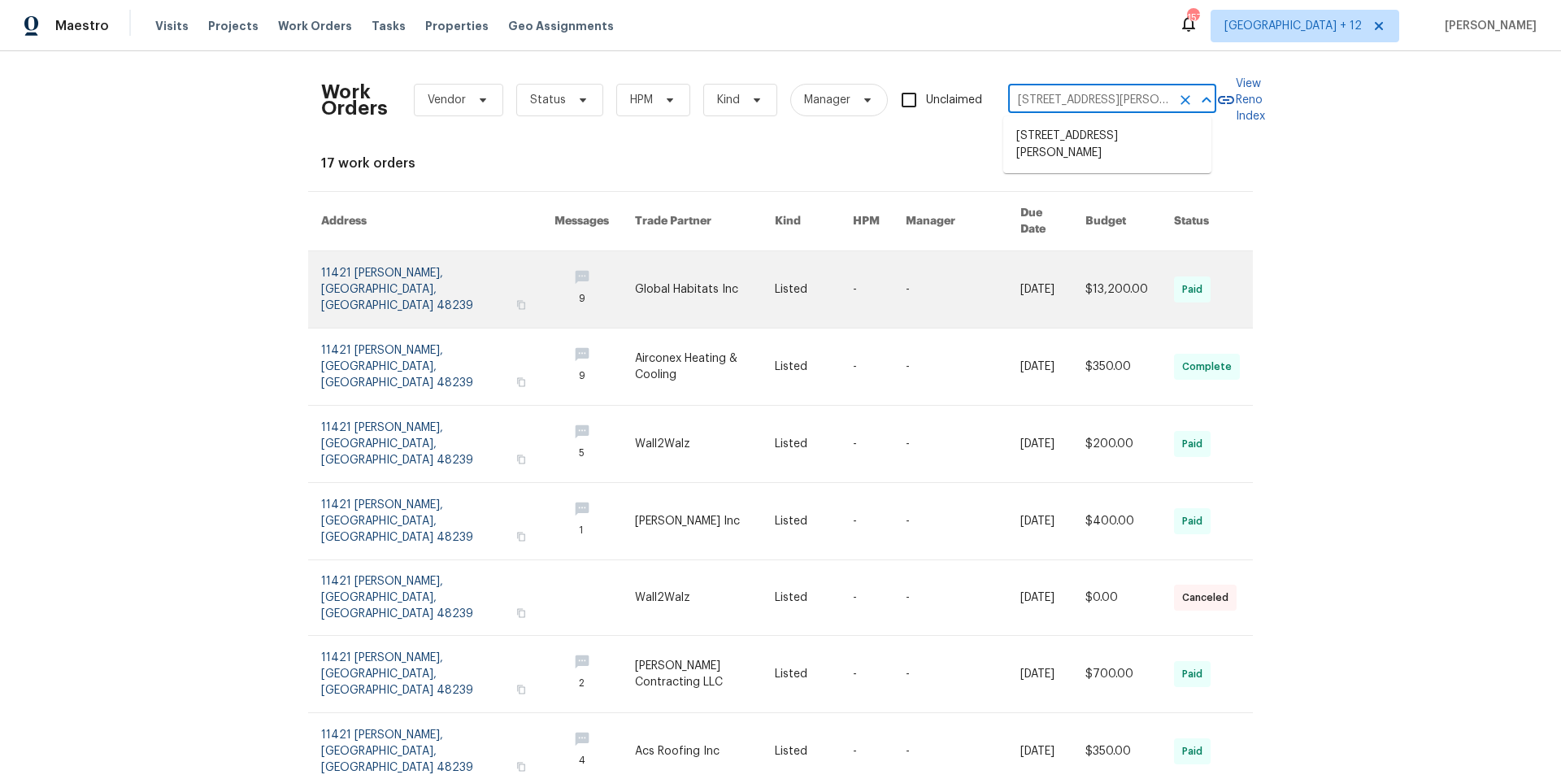
click at [438, 269] on link at bounding box center [437, 289] width 233 height 76
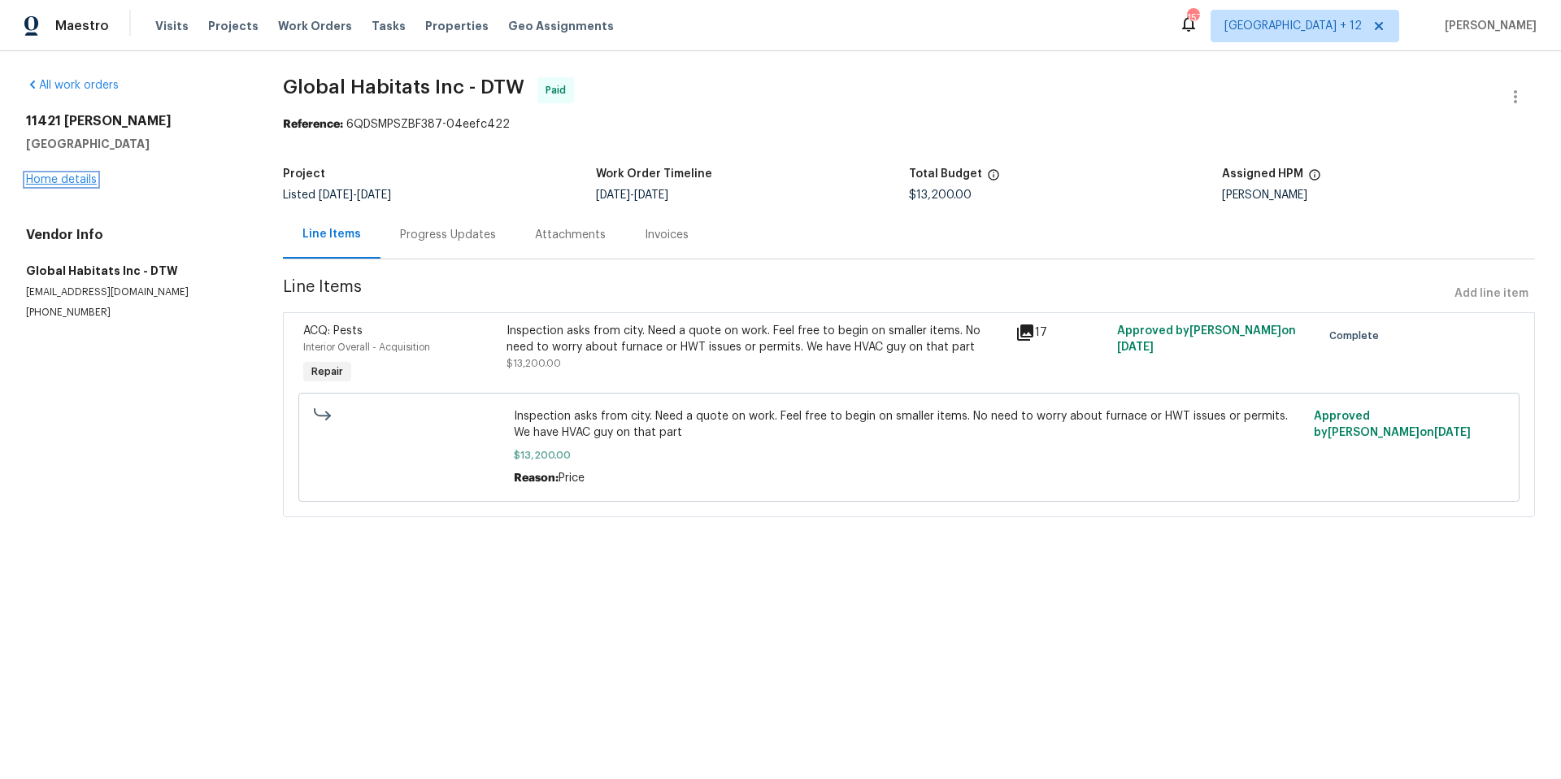
click at [65, 176] on link "Home details" at bounding box center [61, 179] width 71 height 11
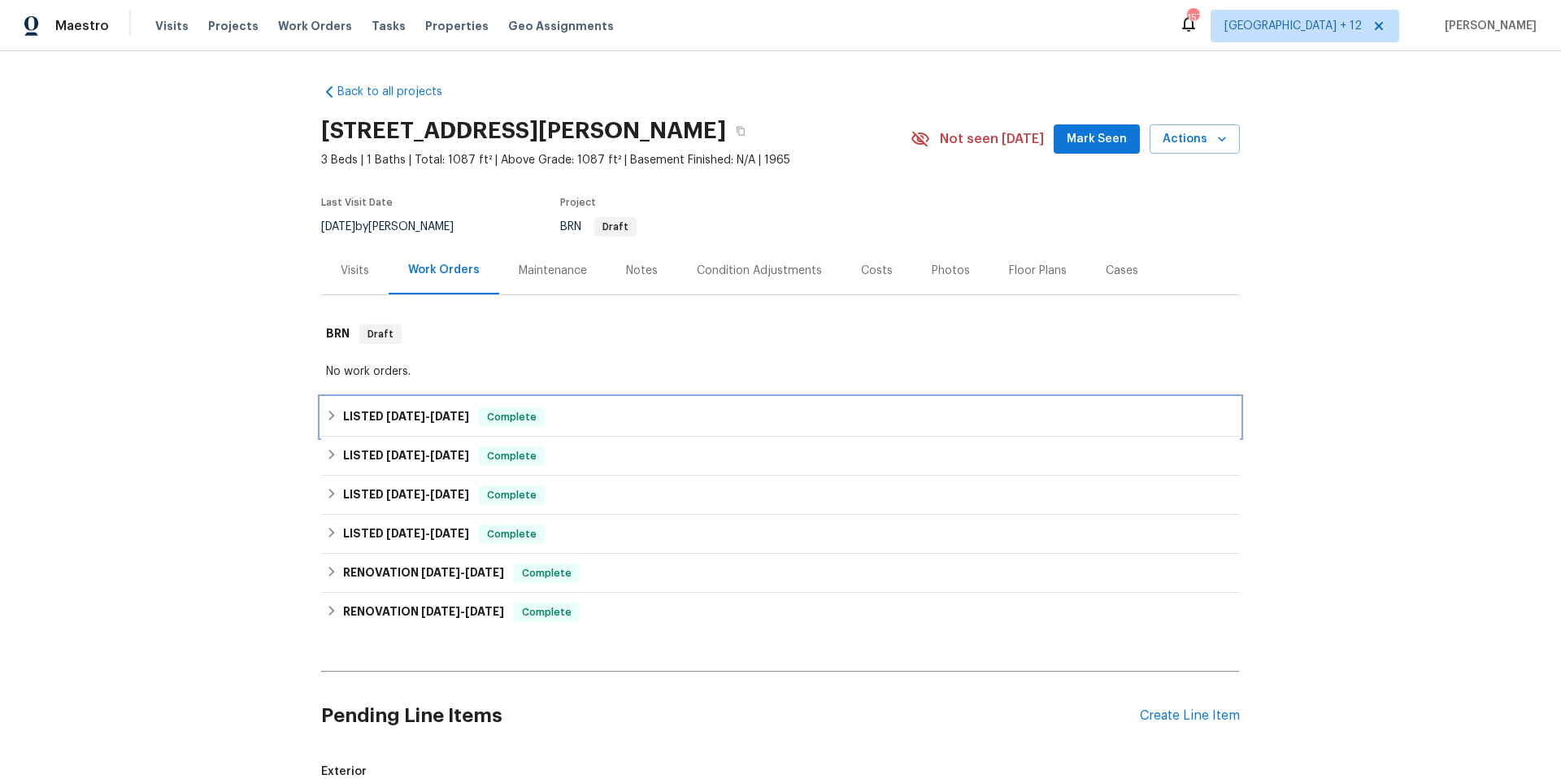
click at [329, 415] on icon at bounding box center [331, 415] width 11 height 11
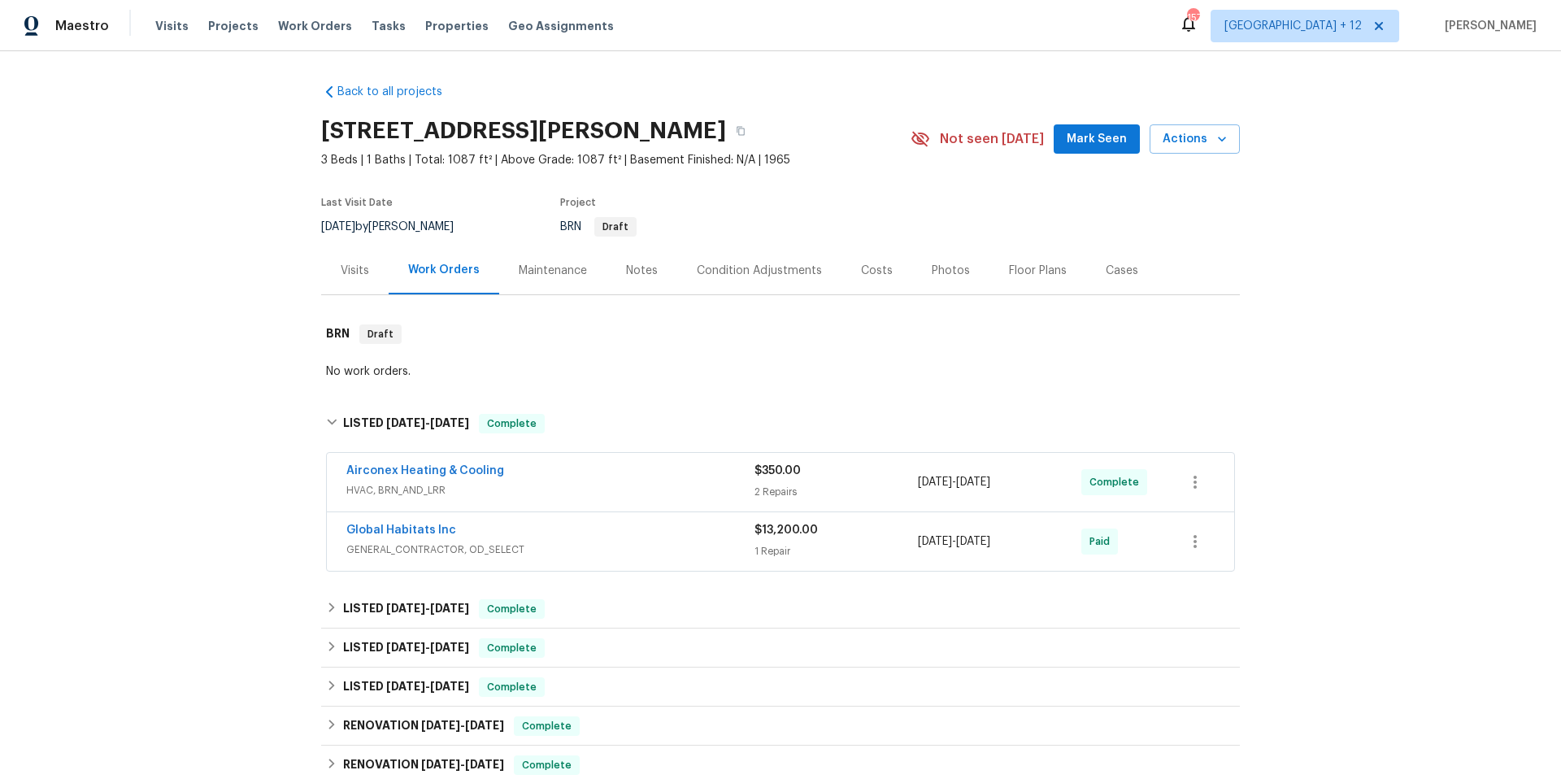
click at [531, 466] on div "Airconex Heating & Cooling" at bounding box center [550, 473] width 408 height 20
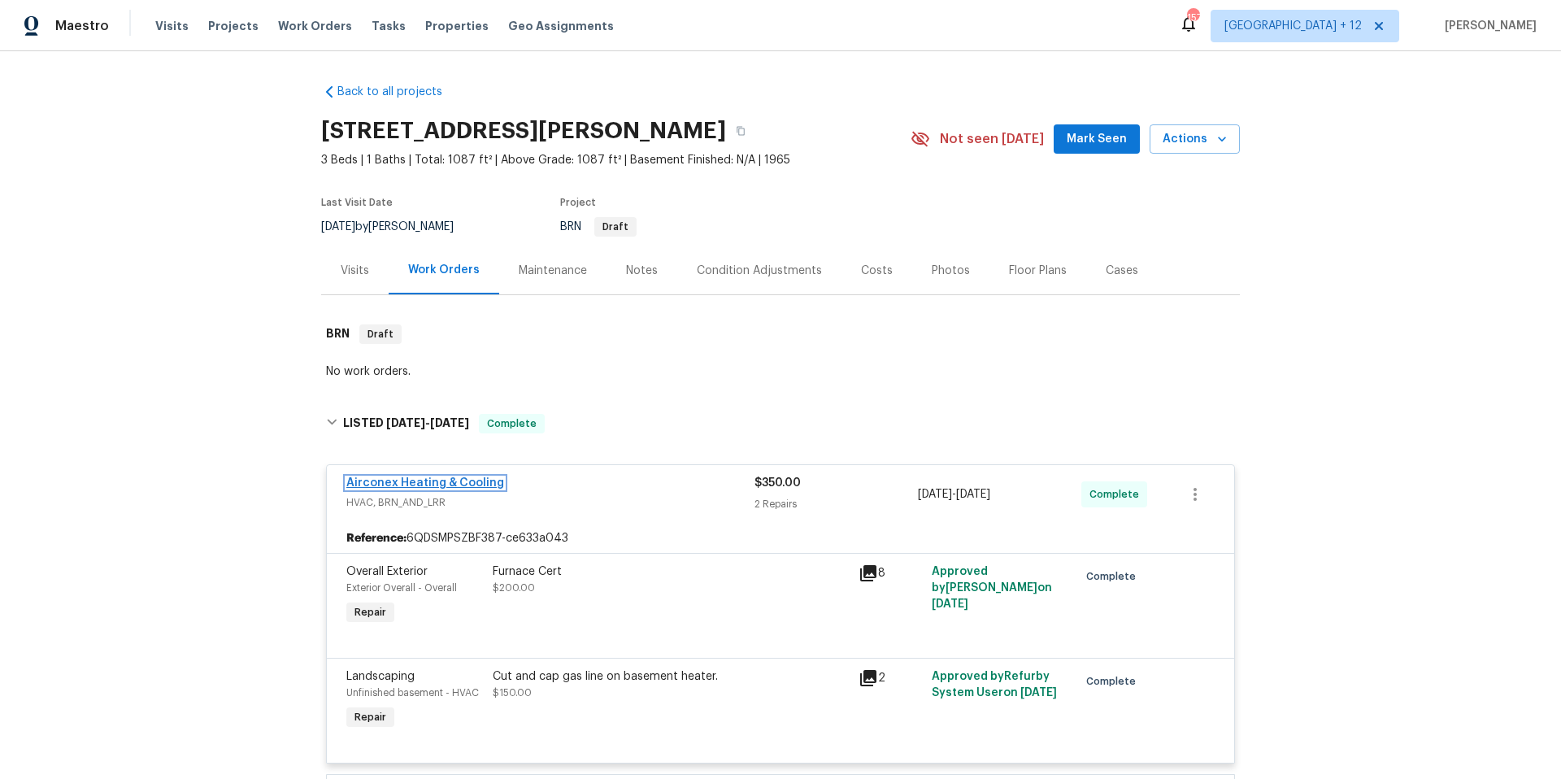
click at [400, 480] on link "Airconex Heating & Cooling" at bounding box center [425, 482] width 158 height 11
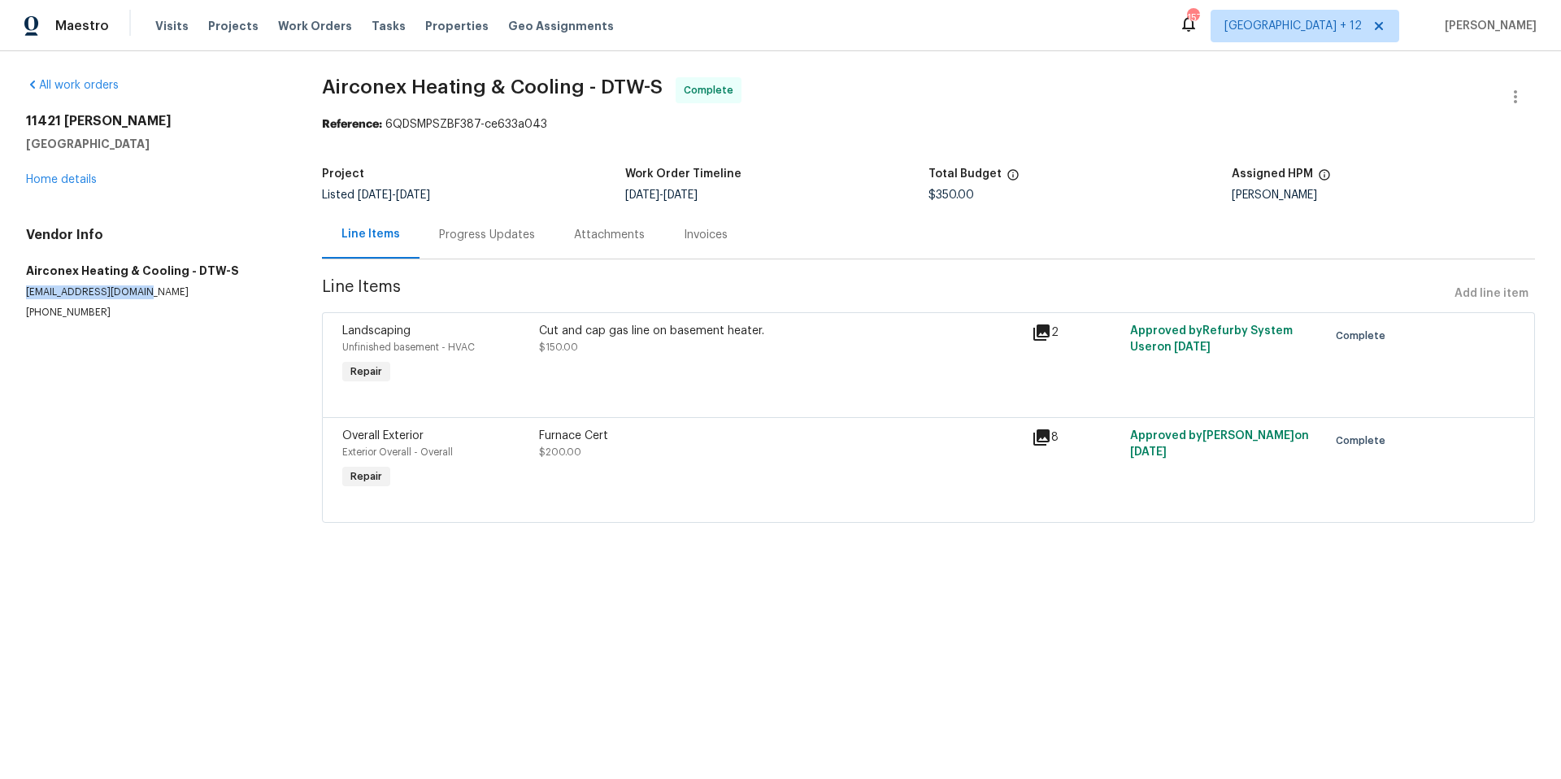
drag, startPoint x: 47, startPoint y: 294, endPoint x: 212, endPoint y: 294, distance: 165.1
click at [212, 294] on p "sales@airconexhvac.com" at bounding box center [154, 292] width 257 height 14
copy p "sales@airconexhvac.com"
click at [311, 31] on span "Work Orders" at bounding box center [315, 26] width 74 height 16
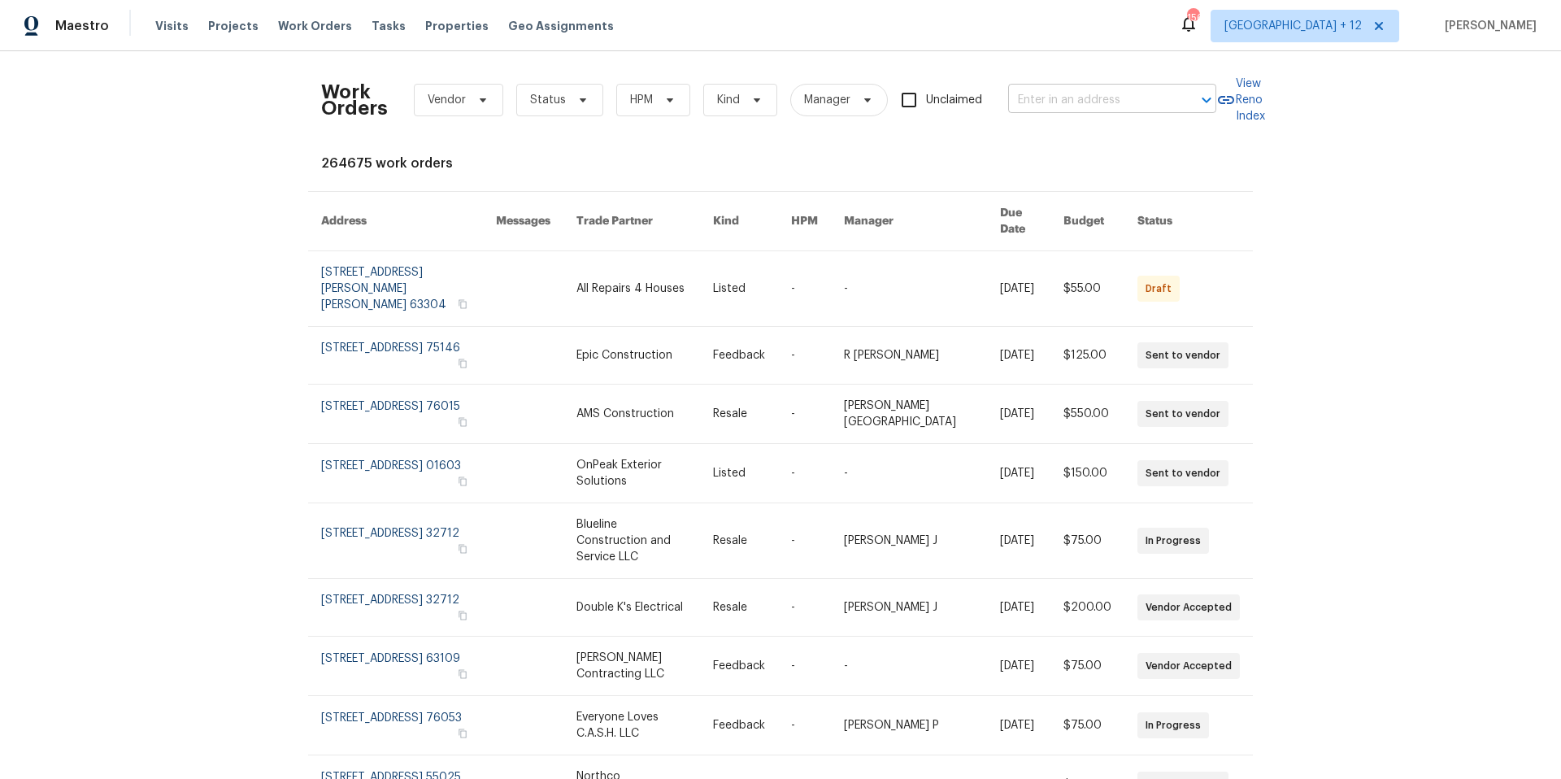
click at [1111, 99] on input "text" at bounding box center [1089, 100] width 163 height 25
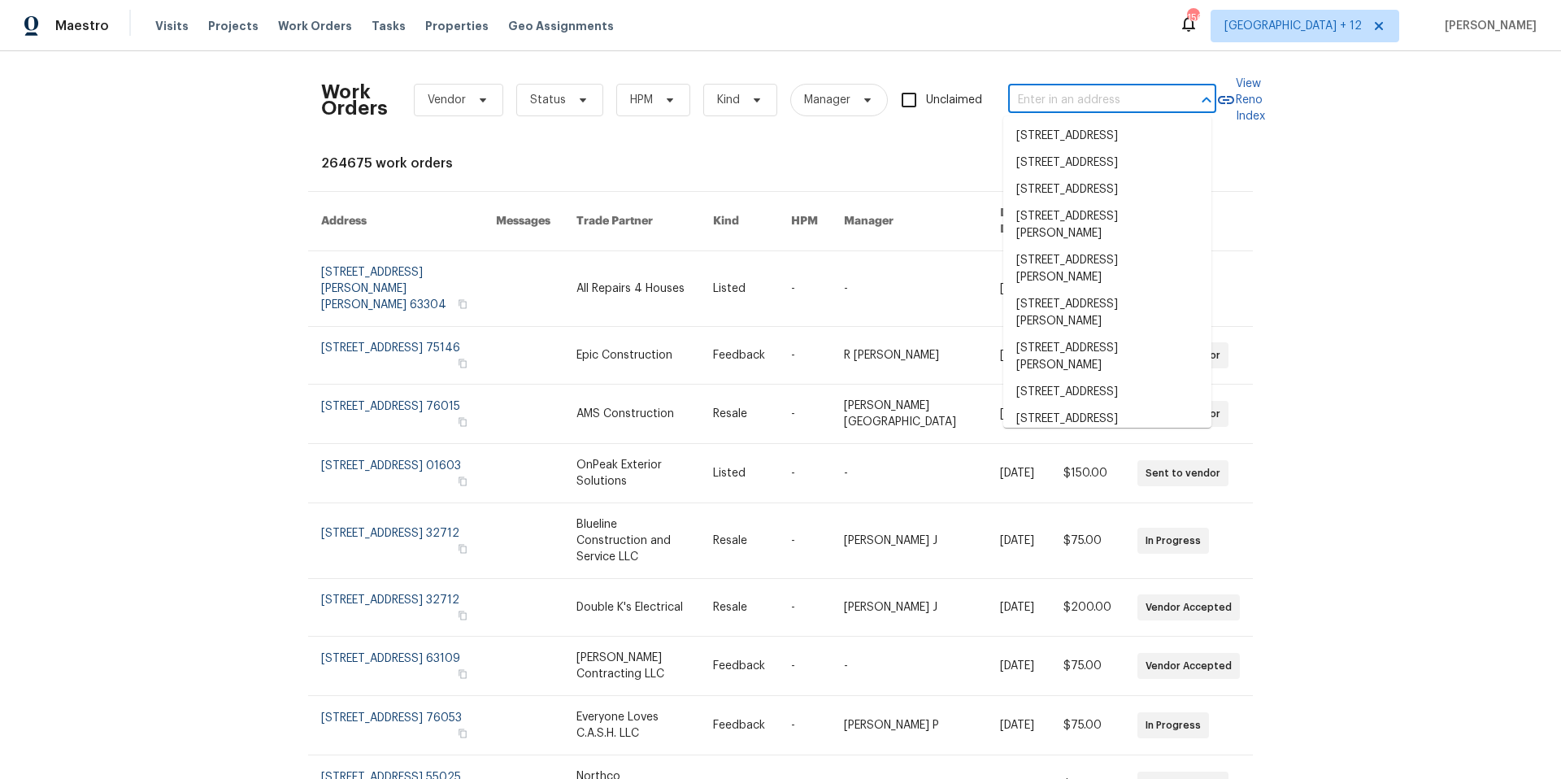
paste input "2 Royale Dr, Lake Saint Louis, MO 63367"
type input "2 Royale Dr, Lake Saint Louis, MO 63367"
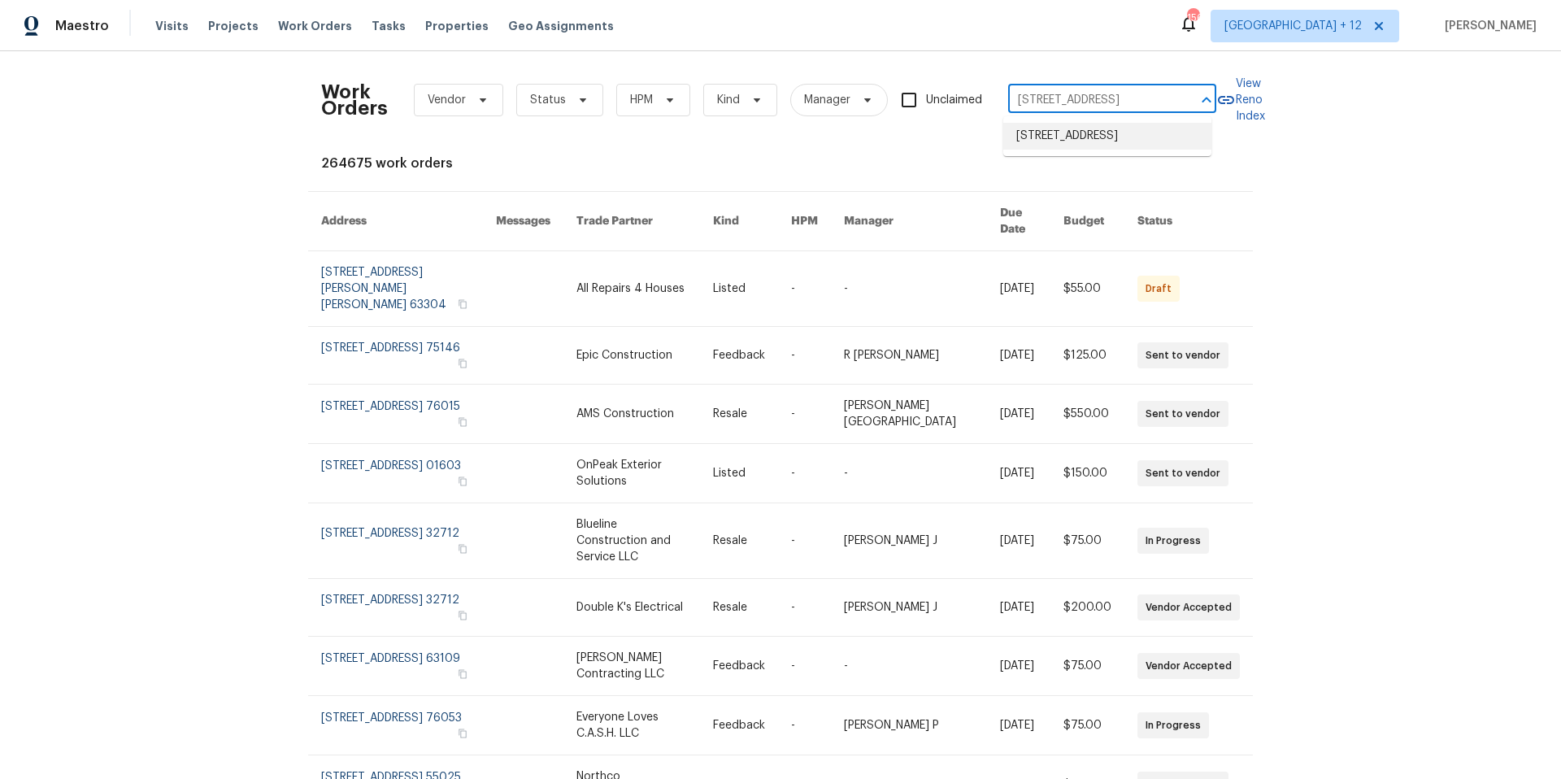
drag, startPoint x: 1089, startPoint y: 141, endPoint x: 1038, endPoint y: 159, distance: 53.5
click at [1089, 140] on li "2 Royale Dr, Lake Saint Louis, MO 63367" at bounding box center [1107, 136] width 208 height 27
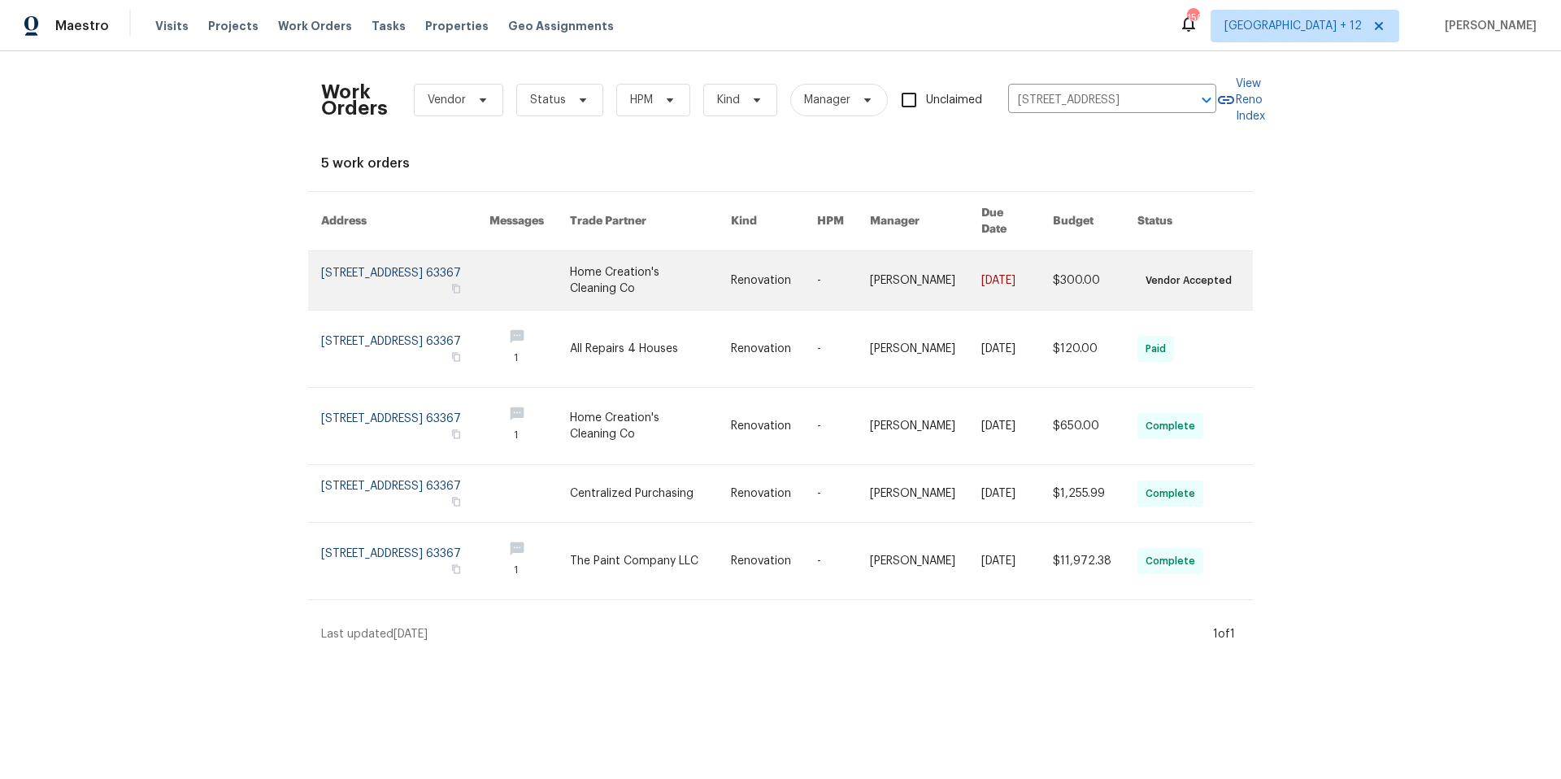
click at [366, 268] on link at bounding box center [405, 280] width 168 height 59
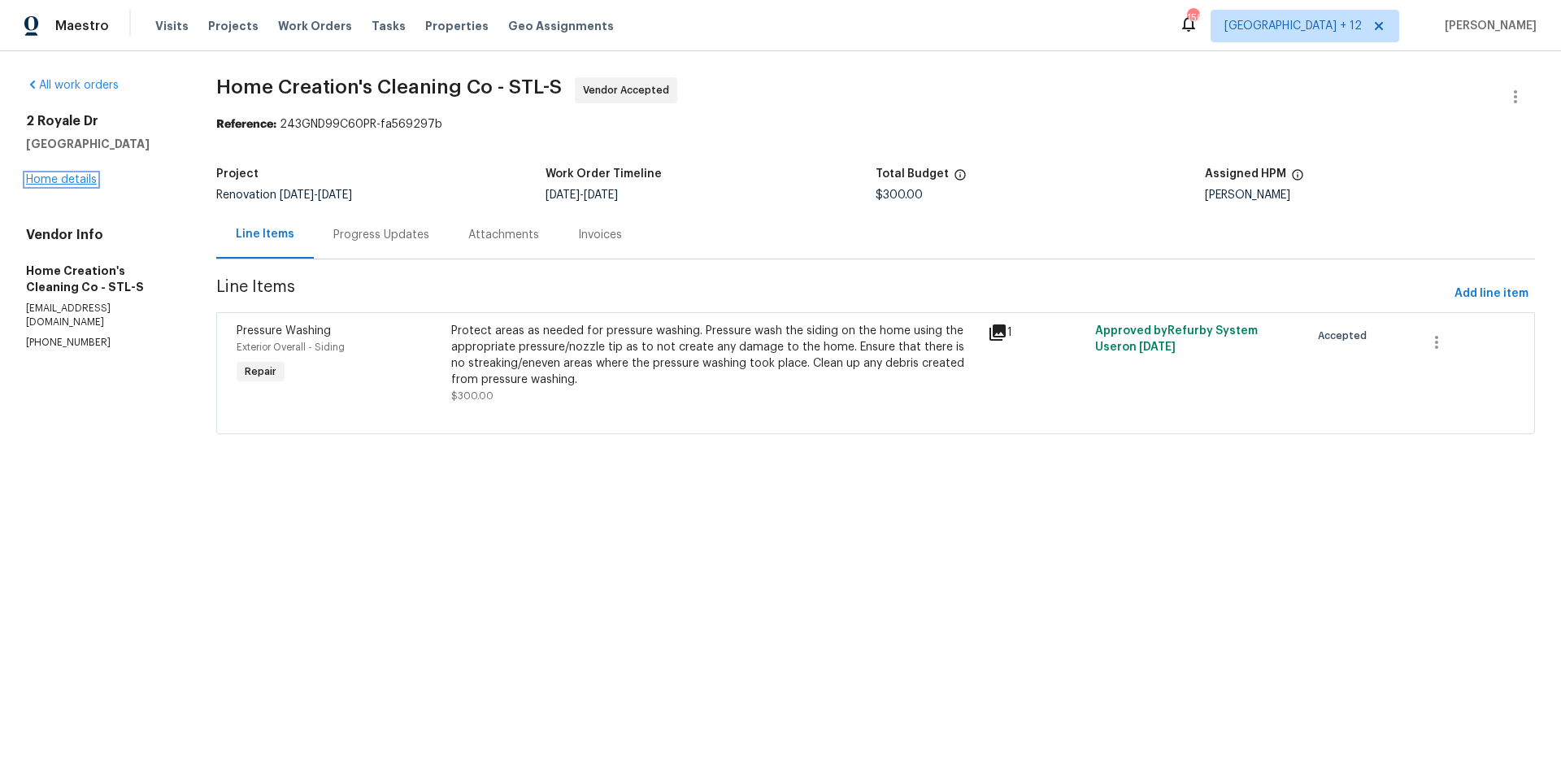
click at [83, 185] on link "Home details" at bounding box center [61, 179] width 71 height 11
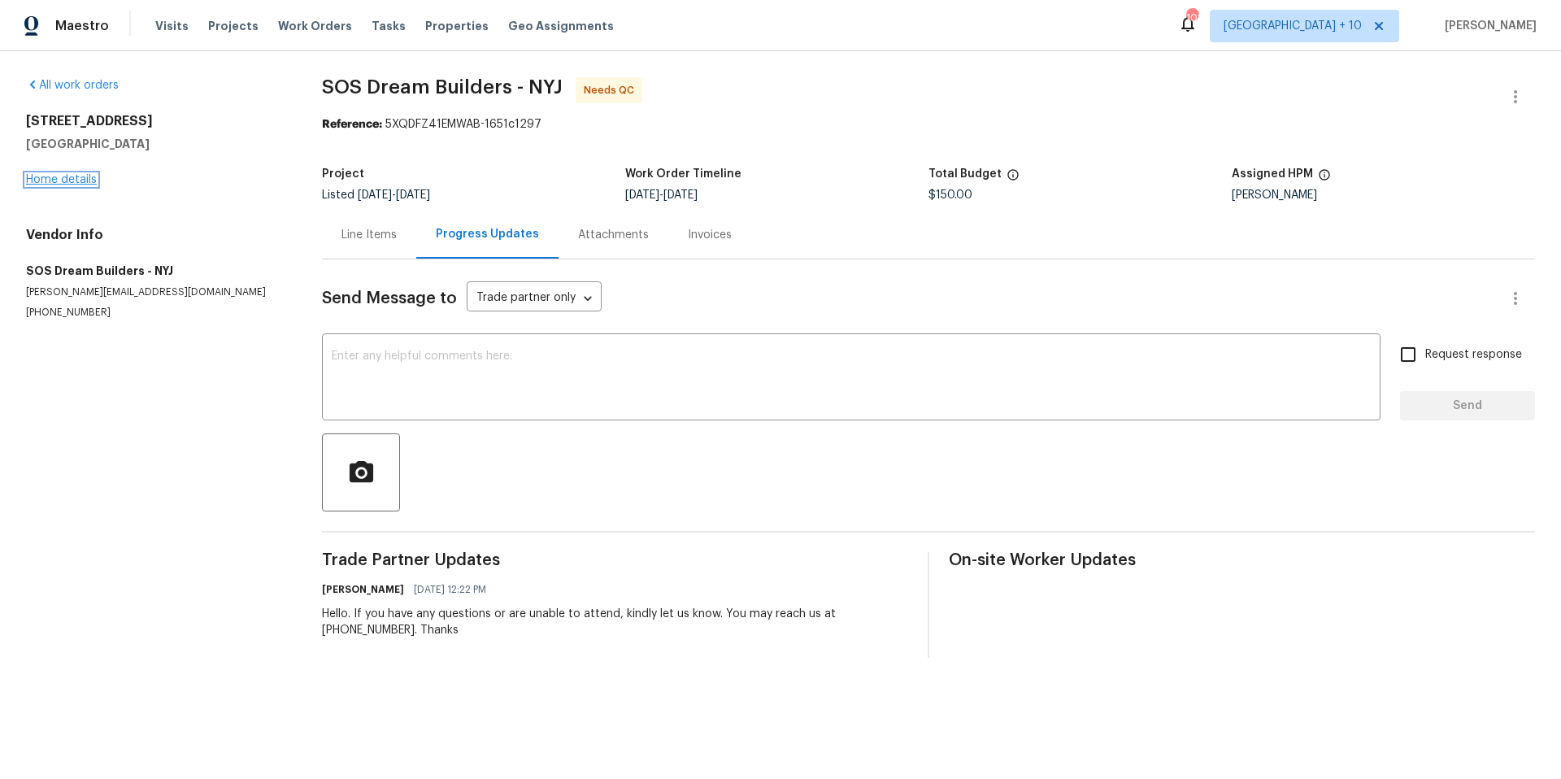
click at [76, 185] on link "Home details" at bounding box center [61, 179] width 71 height 11
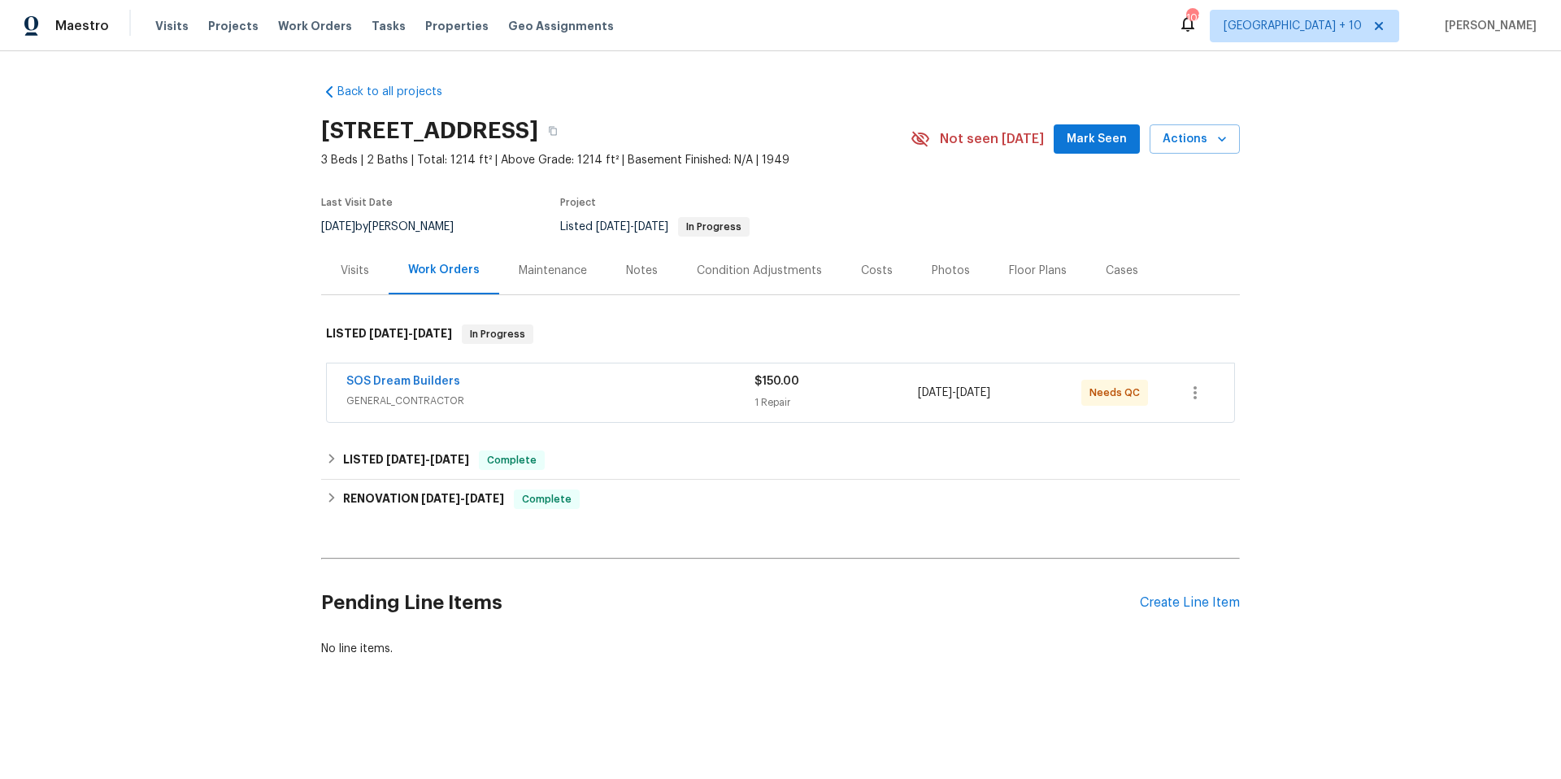
click at [663, 397] on span "GENERAL_CONTRACTOR" at bounding box center [550, 401] width 408 height 16
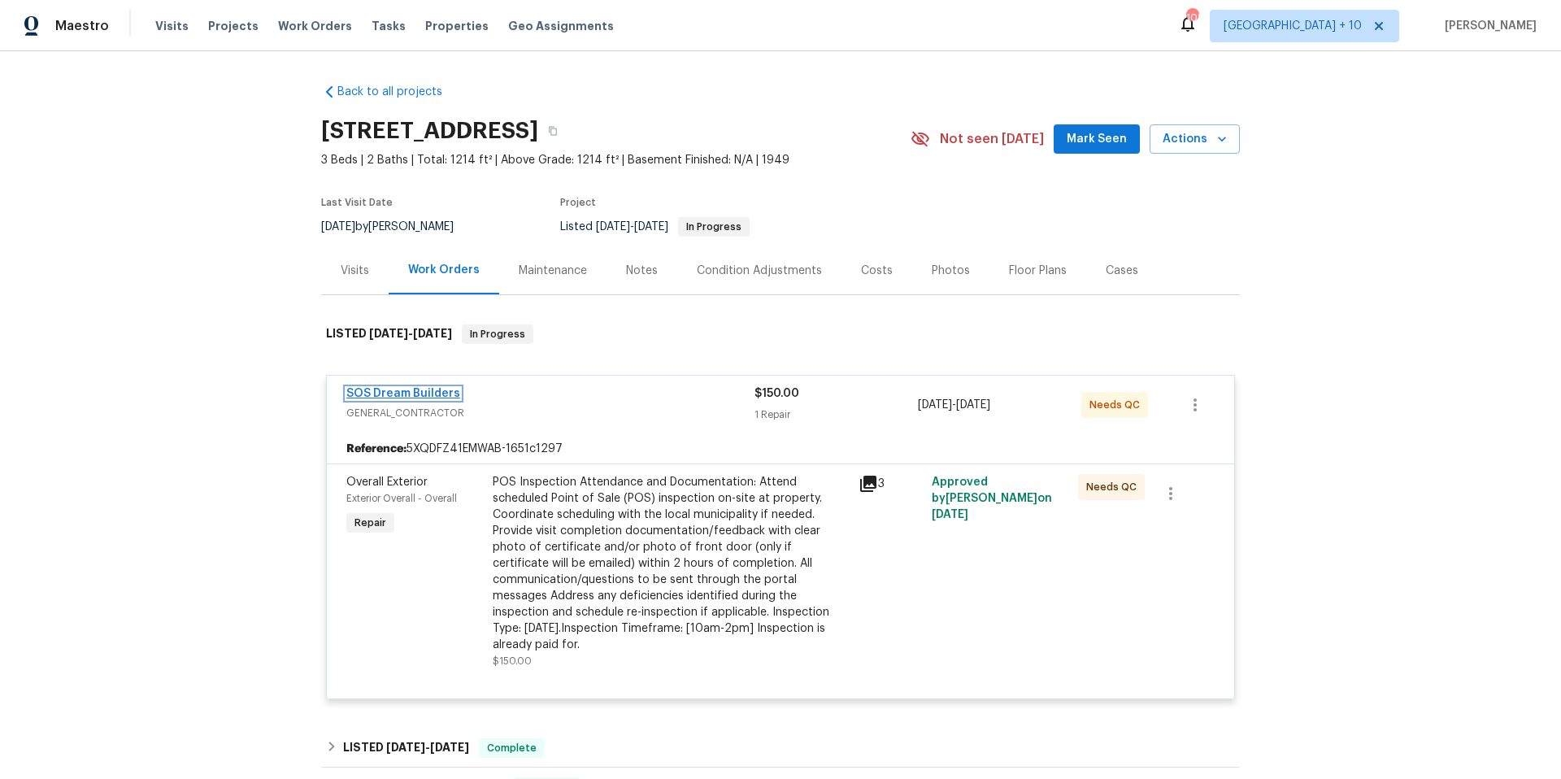
click at [381, 390] on link "SOS Dream Builders" at bounding box center [403, 393] width 114 height 11
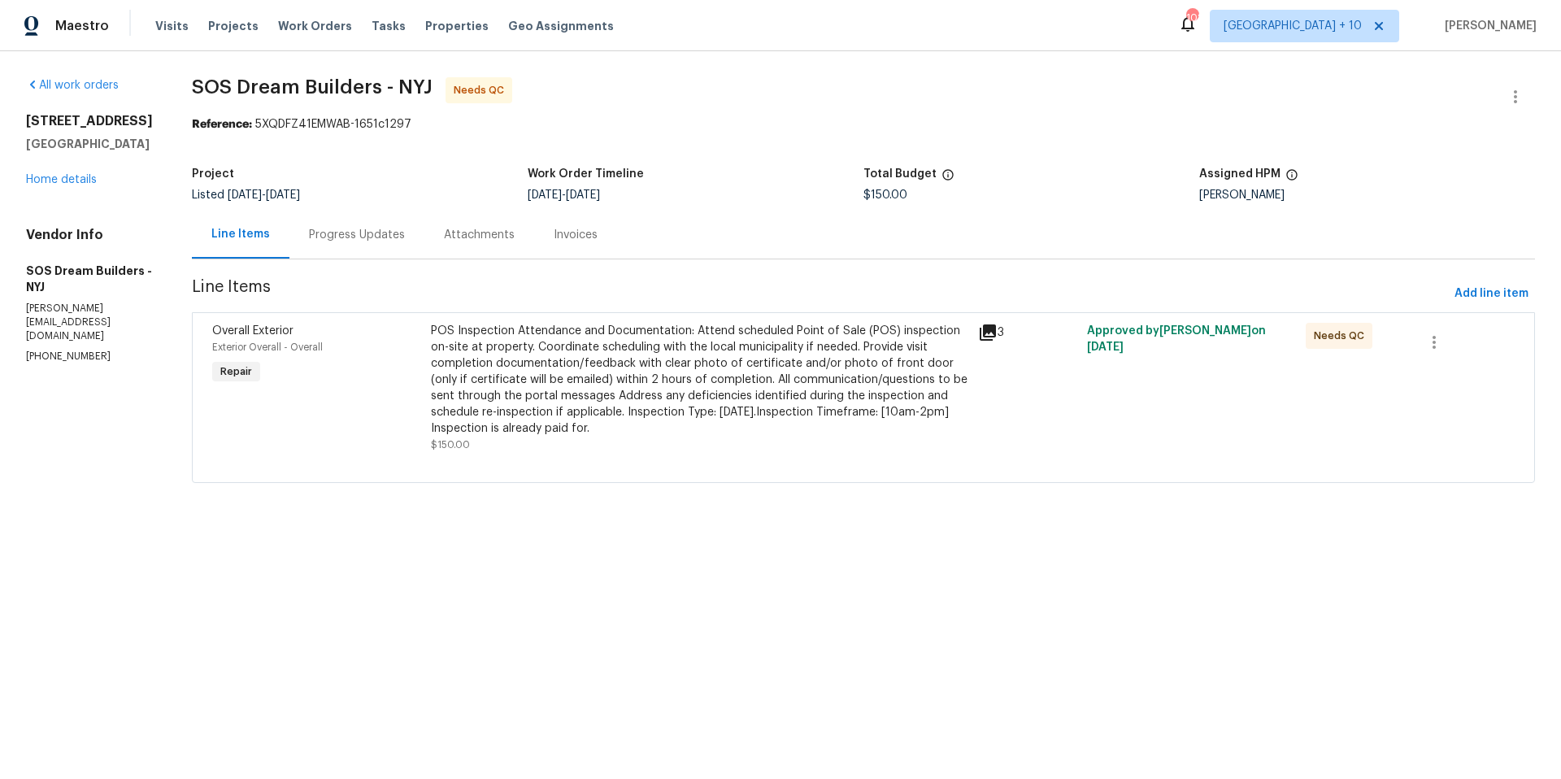
click at [355, 235] on div "Progress Updates" at bounding box center [357, 235] width 96 height 16
